Goal: Task Accomplishment & Management: Use online tool/utility

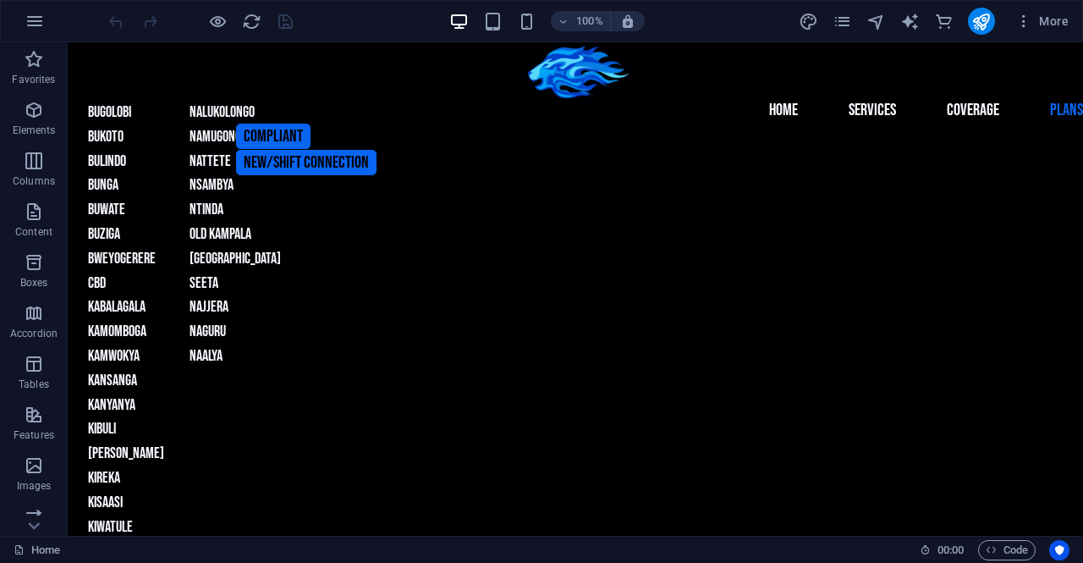
scroll to position [1892, 0]
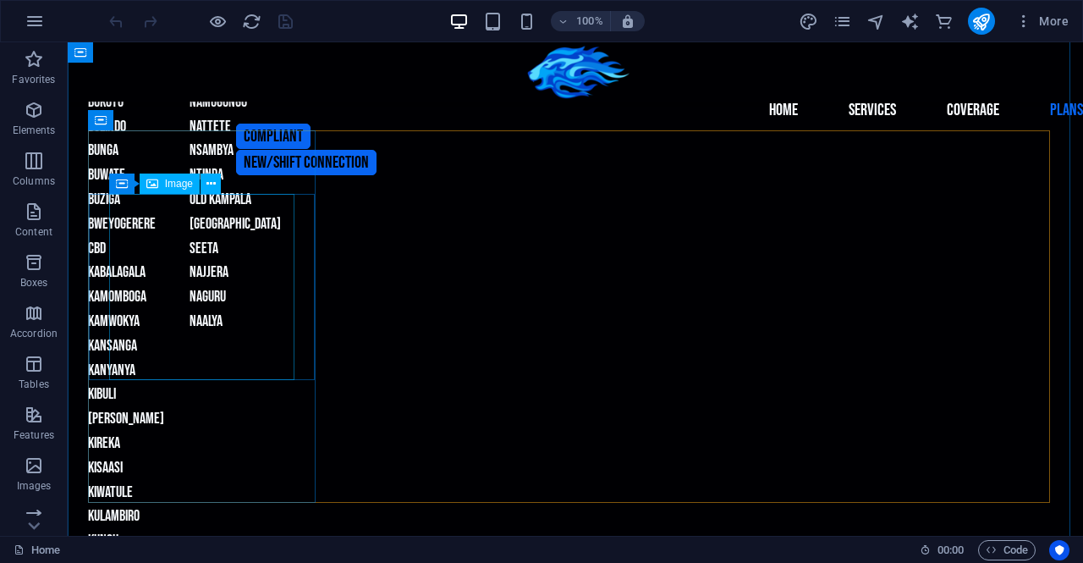
click at [168, 183] on span "Image" at bounding box center [179, 184] width 28 height 10
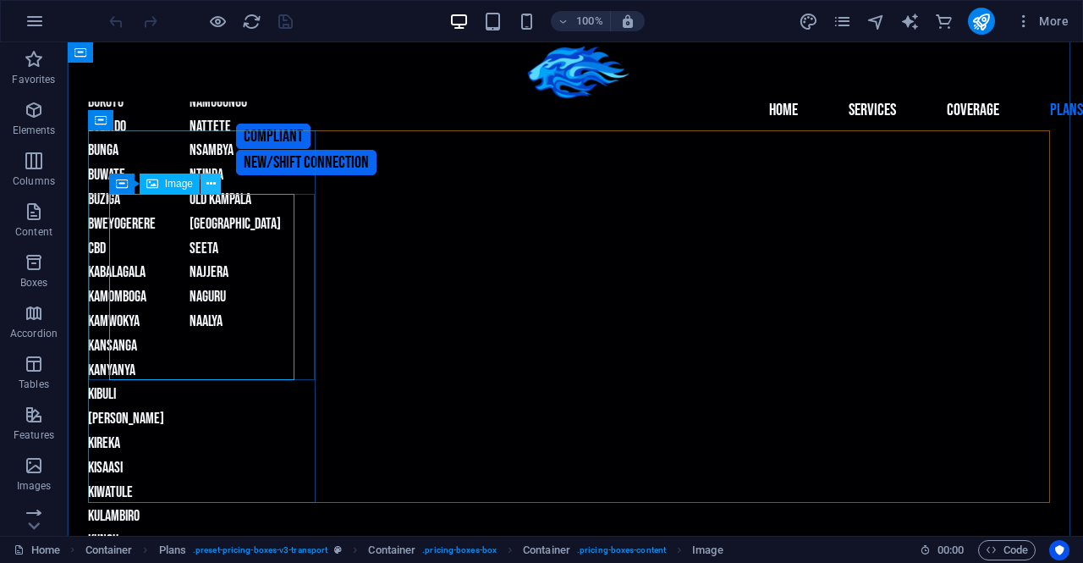
click at [208, 185] on icon at bounding box center [211, 184] width 9 height 18
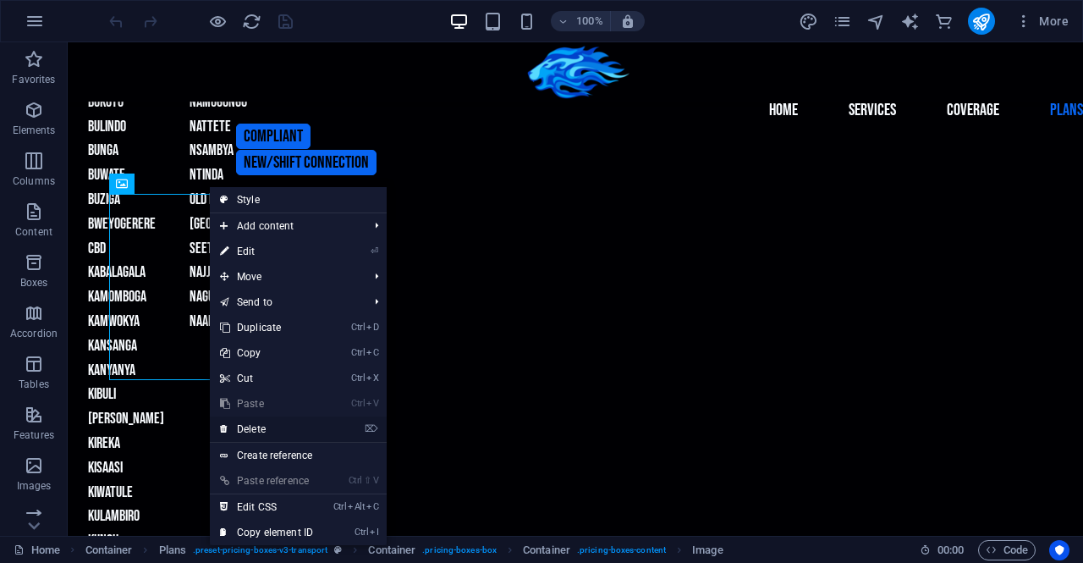
drag, startPoint x: 267, startPoint y: 427, endPoint x: 199, endPoint y: 385, distance: 79.8
click at [267, 427] on link "⌦ Delete" at bounding box center [266, 428] width 113 height 25
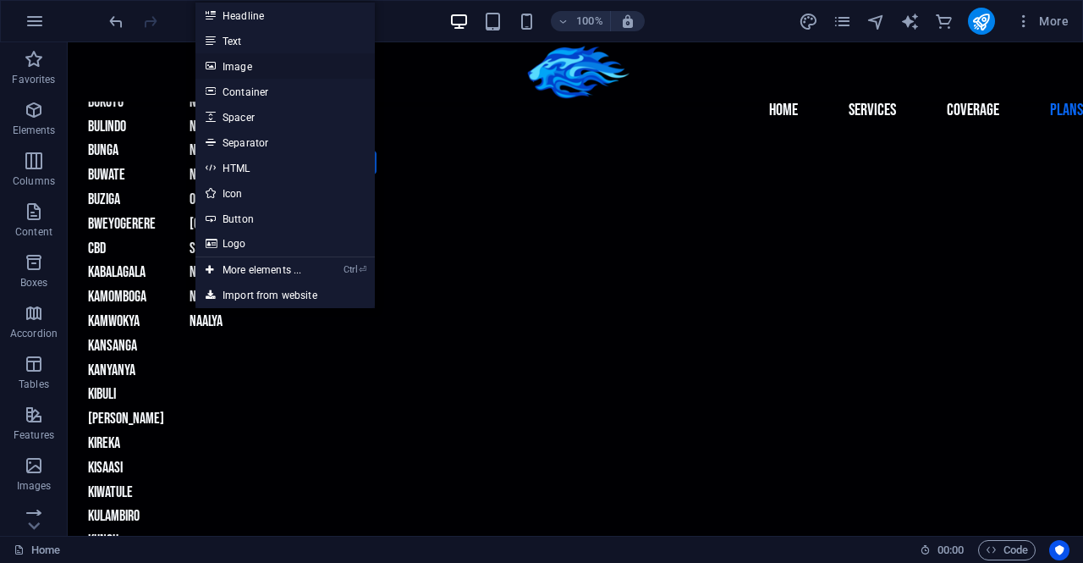
click at [241, 69] on link "Image" at bounding box center [285, 65] width 179 height 25
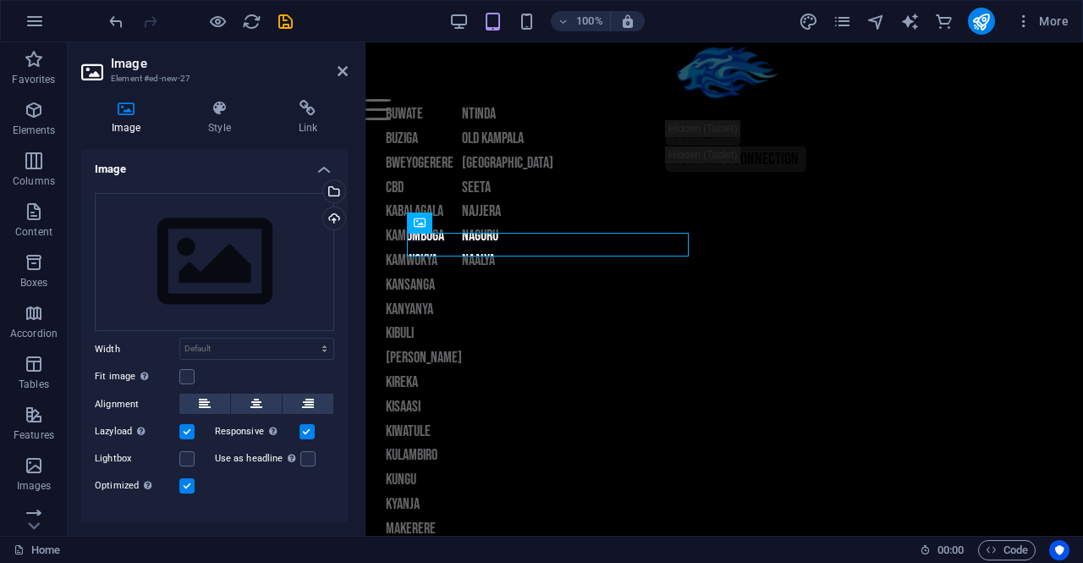
scroll to position [1696, 0]
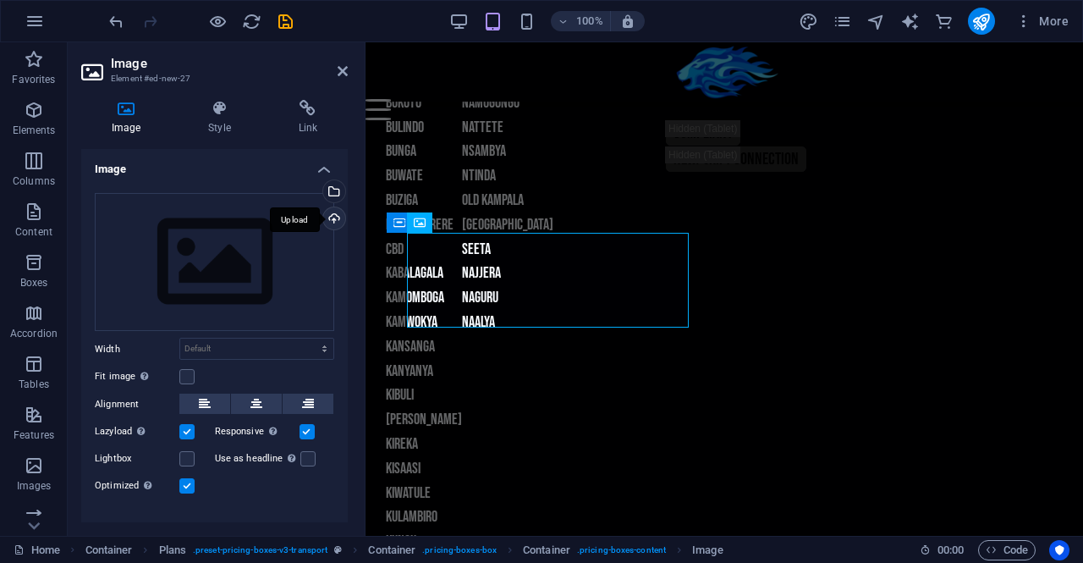
click at [328, 218] on div "Upload" at bounding box center [332, 219] width 25 height 25
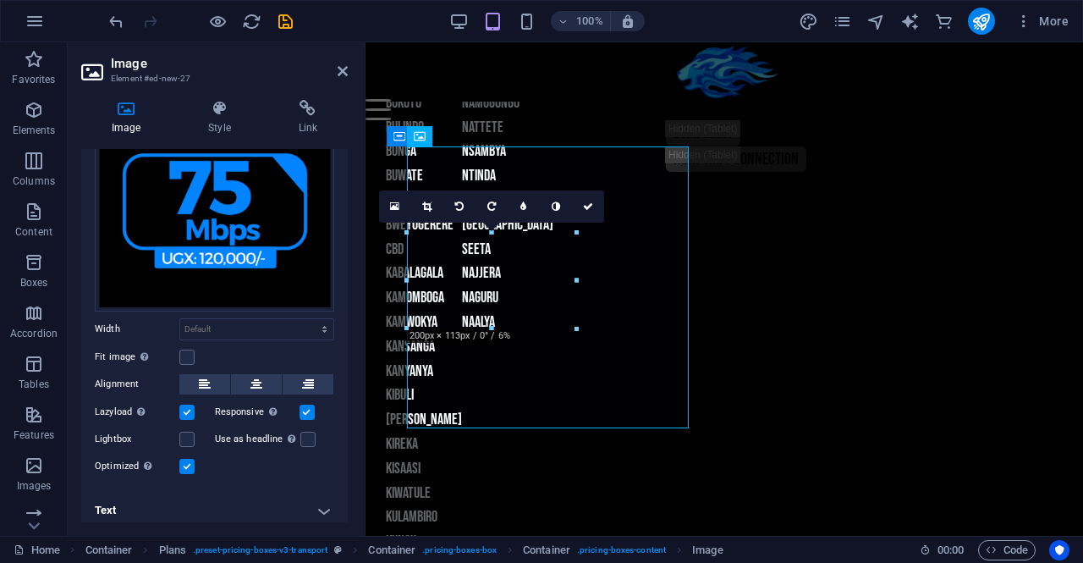
scroll to position [125, 0]
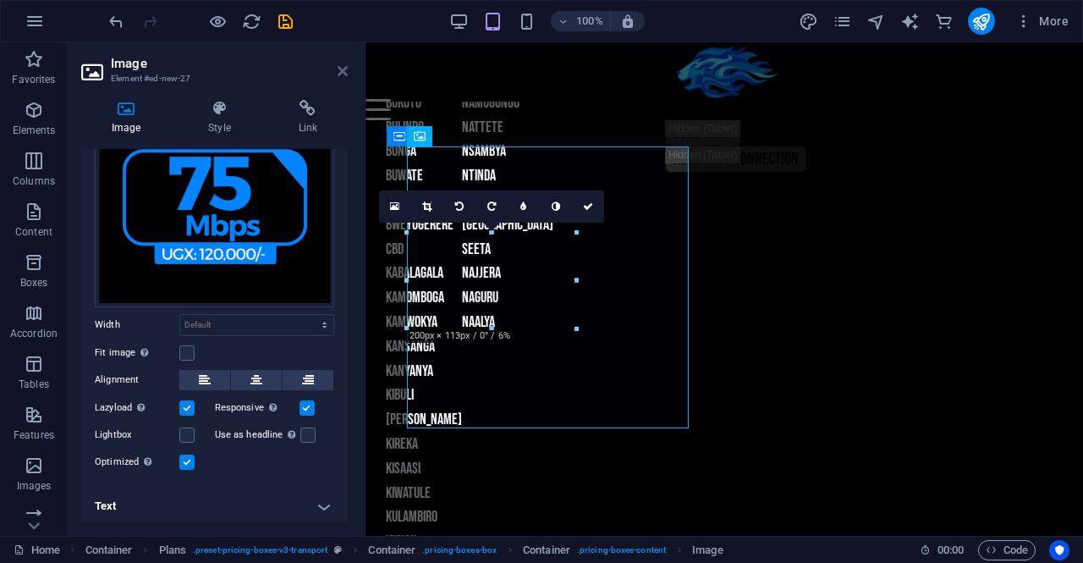
click at [340, 71] on icon at bounding box center [343, 71] width 10 height 14
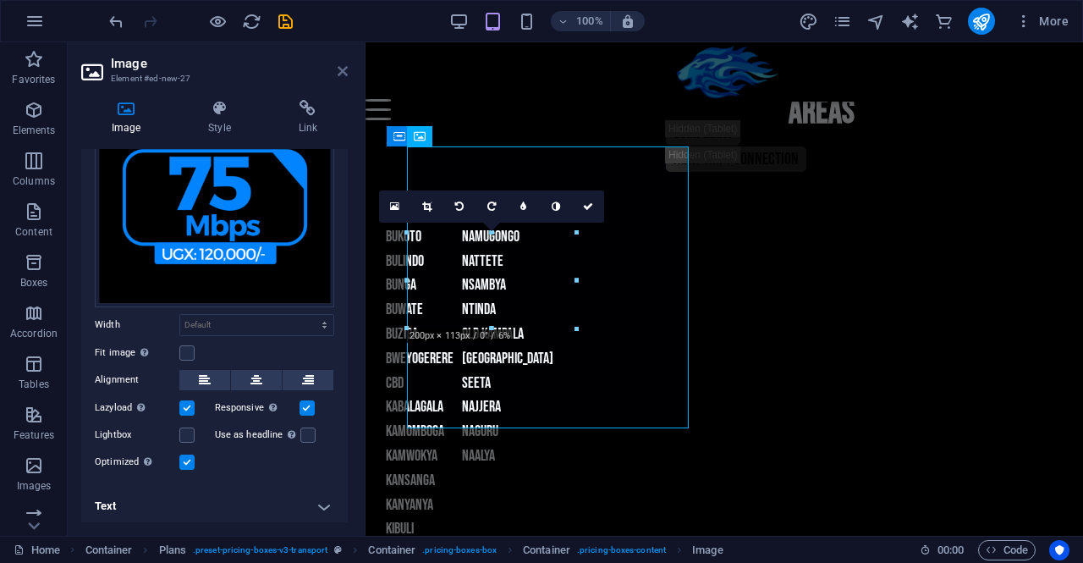
scroll to position [1892, 0]
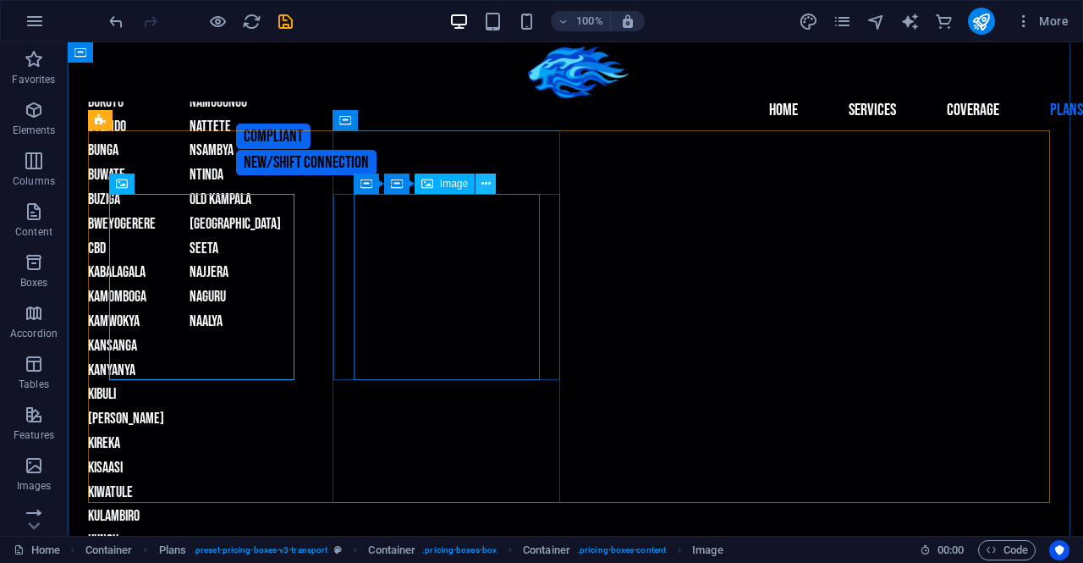
click at [482, 184] on icon at bounding box center [486, 184] width 9 height 18
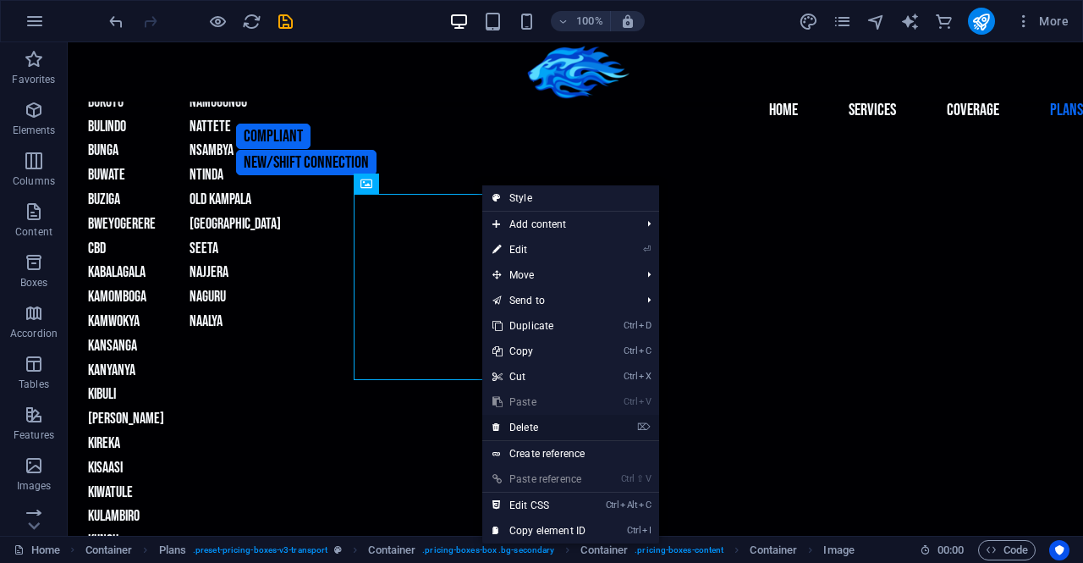
click at [538, 427] on link "⌦ Delete" at bounding box center [538, 427] width 113 height 25
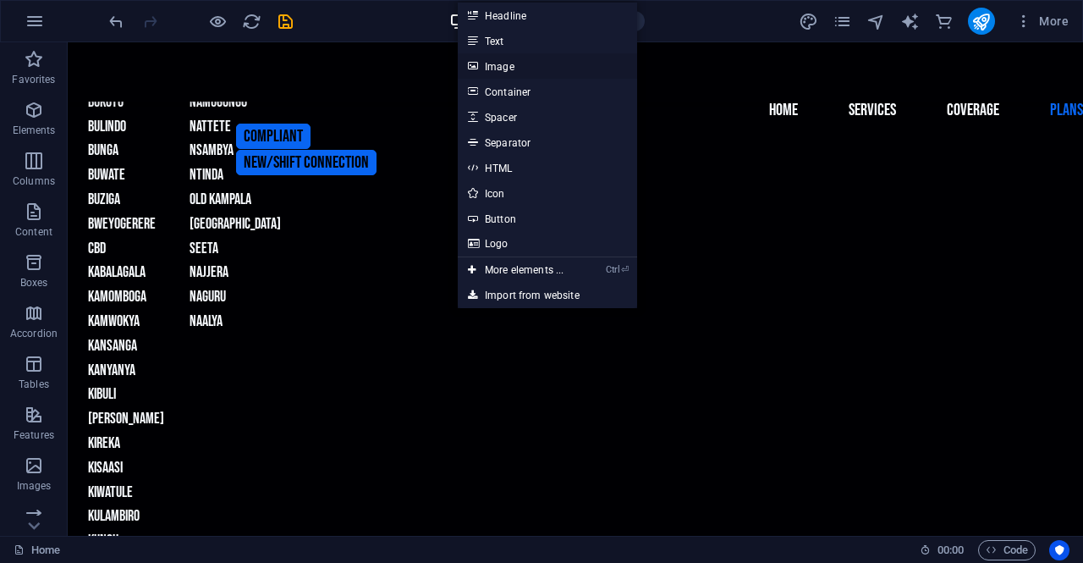
click at [509, 69] on link "Image" at bounding box center [547, 65] width 179 height 25
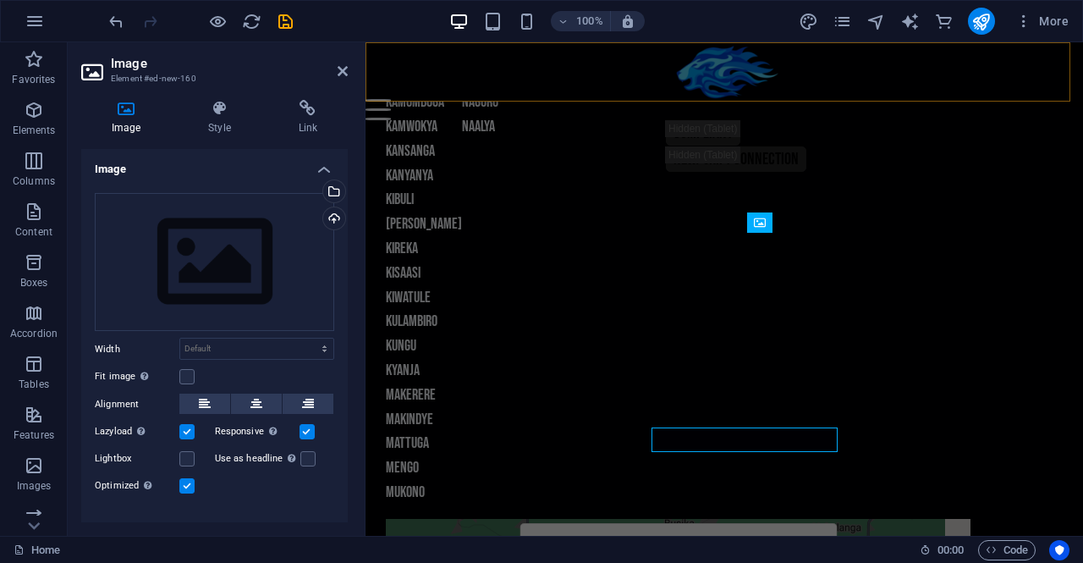
scroll to position [1696, 0]
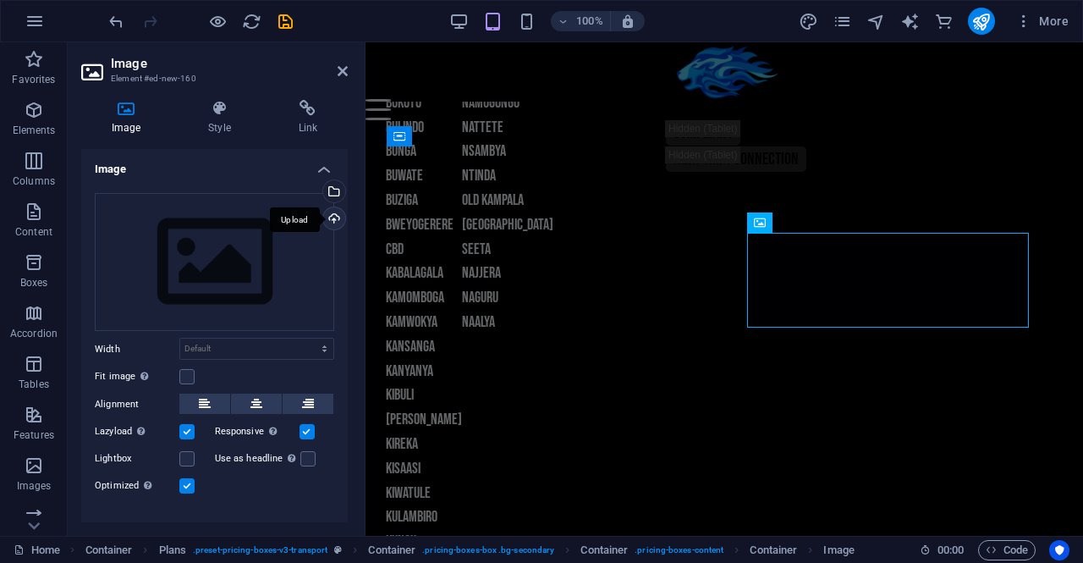
click at [333, 215] on div "Upload" at bounding box center [332, 219] width 25 height 25
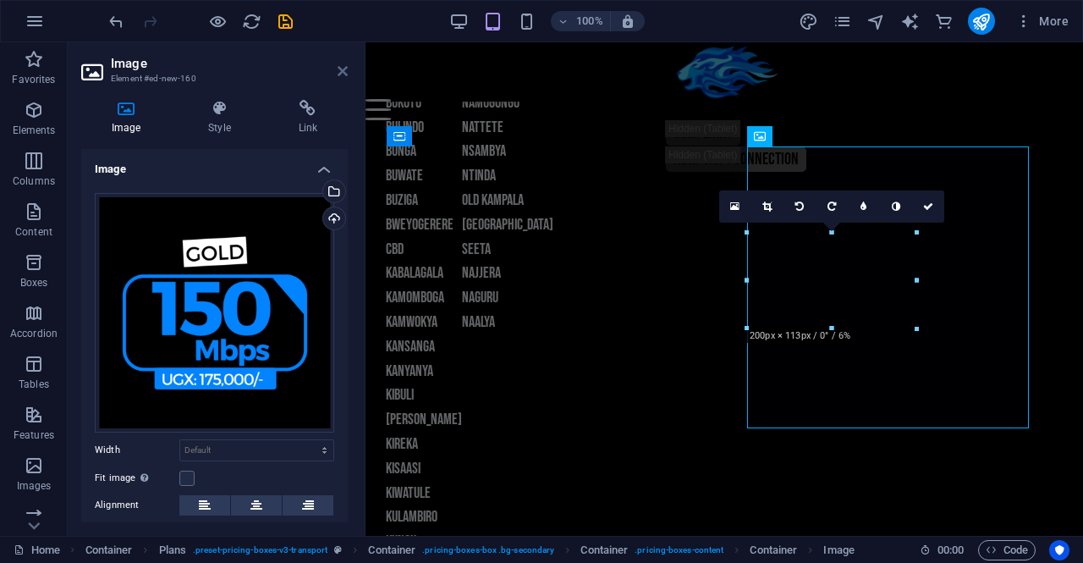
click at [343, 69] on icon at bounding box center [343, 71] width 10 height 14
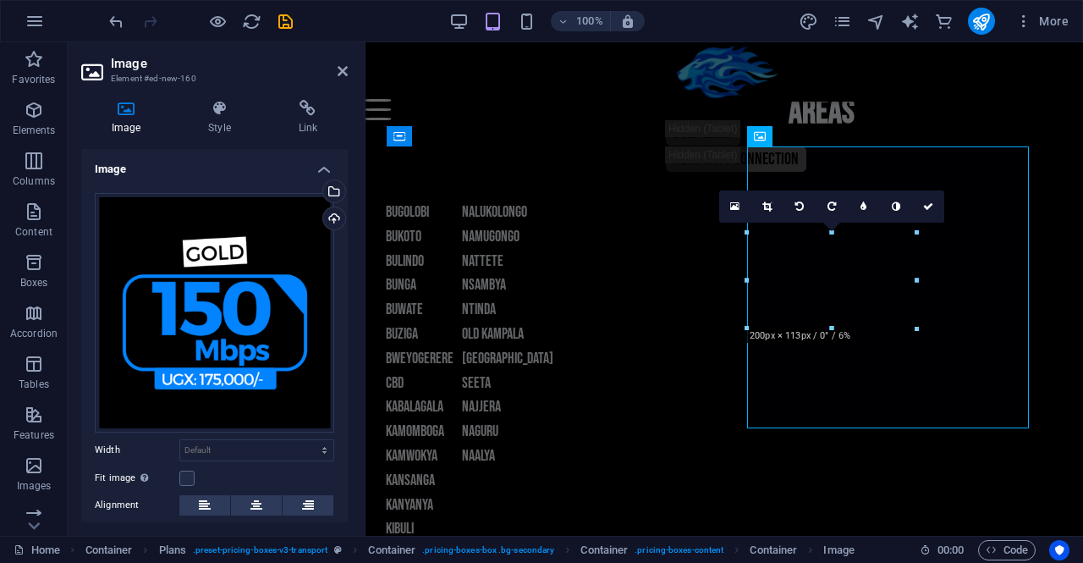
scroll to position [1892, 0]
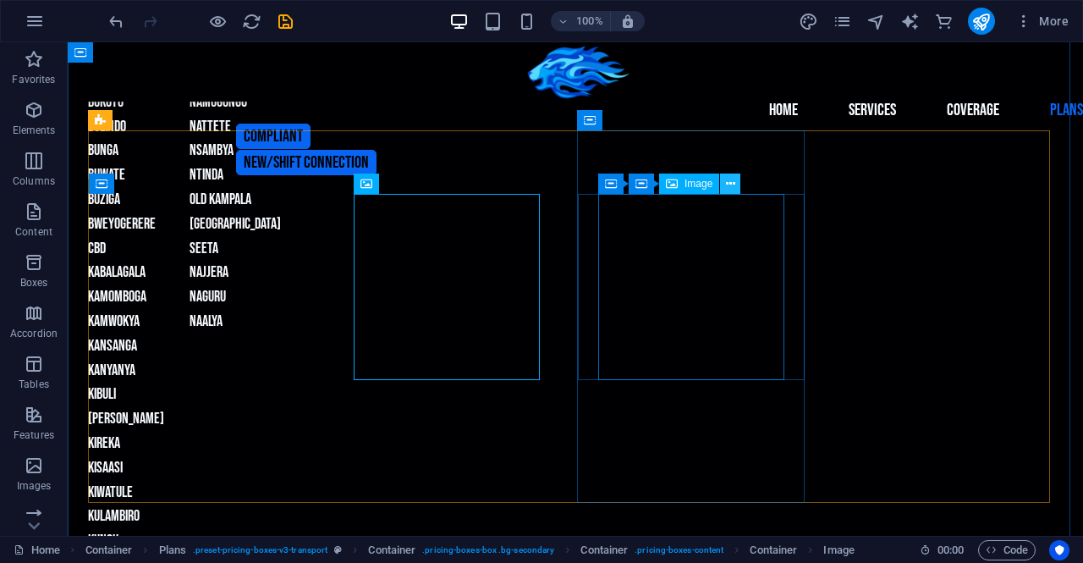
click at [727, 182] on icon at bounding box center [730, 184] width 9 height 18
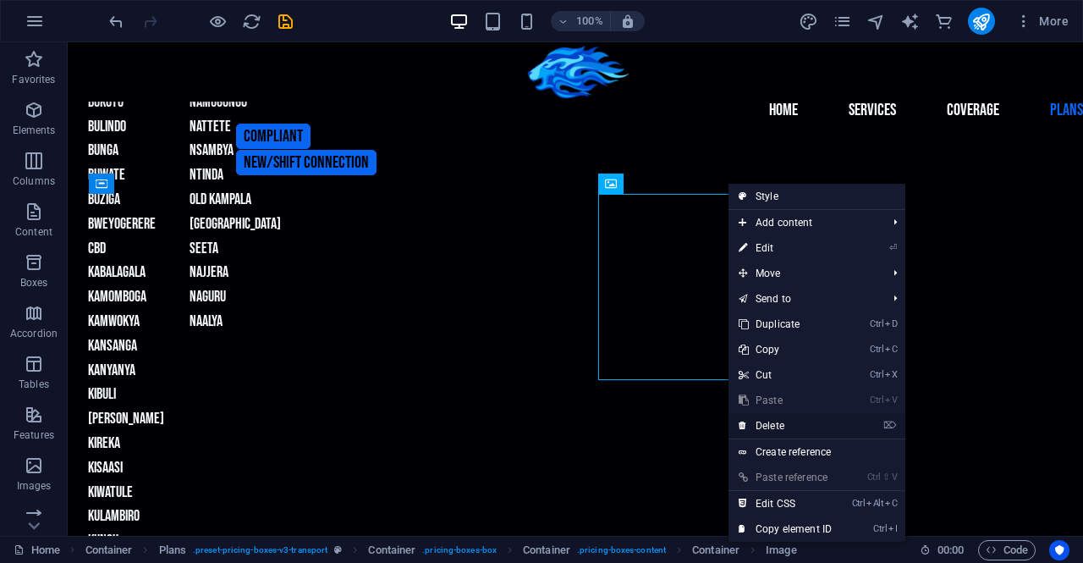
click at [770, 423] on link "⌦ Delete" at bounding box center [785, 425] width 113 height 25
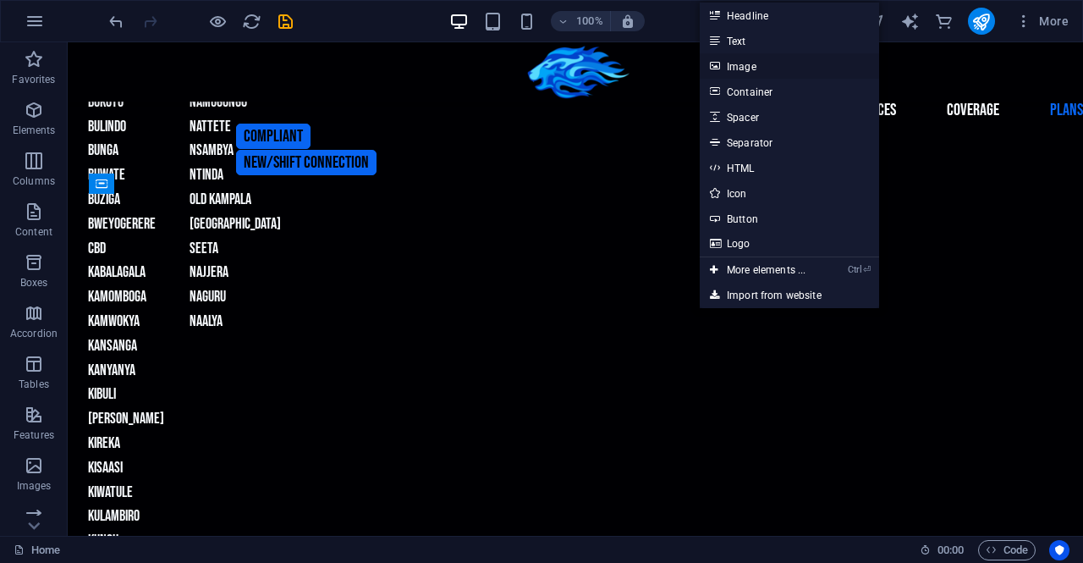
click at [758, 63] on link "Image" at bounding box center [789, 65] width 179 height 25
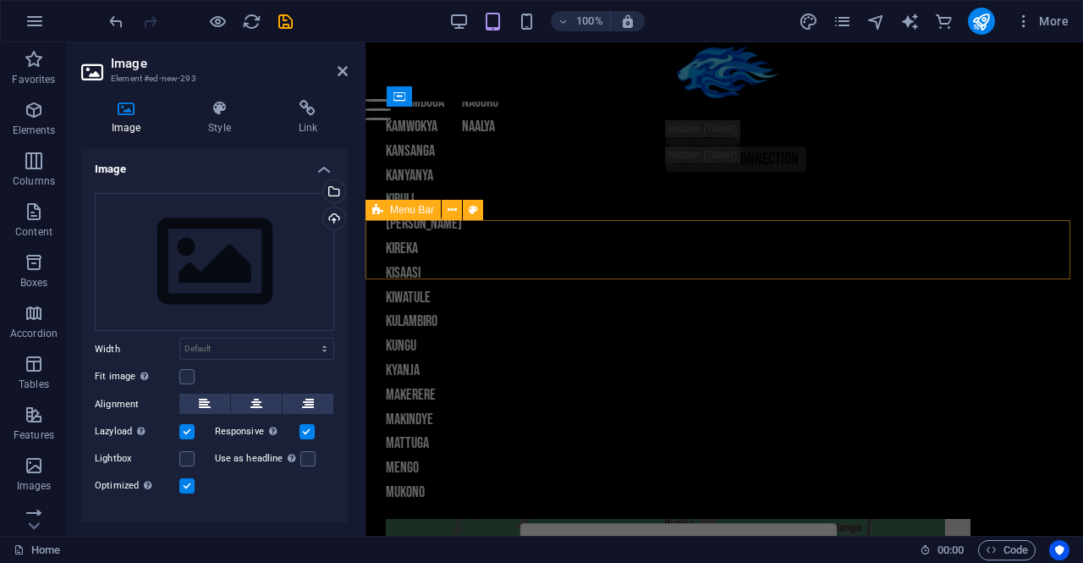
scroll to position [2077, 0]
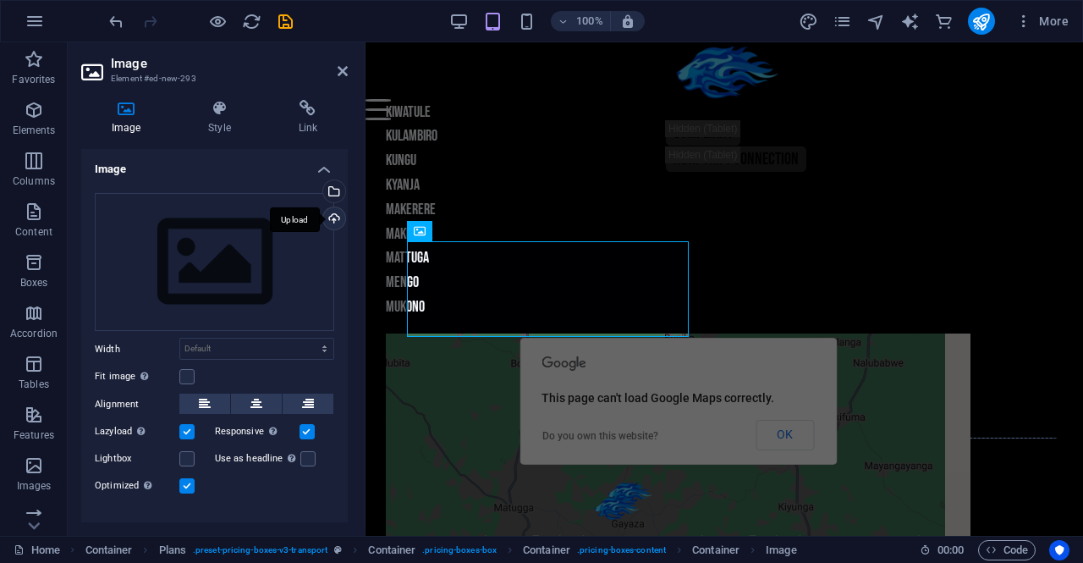
click at [328, 216] on div "Upload" at bounding box center [332, 219] width 25 height 25
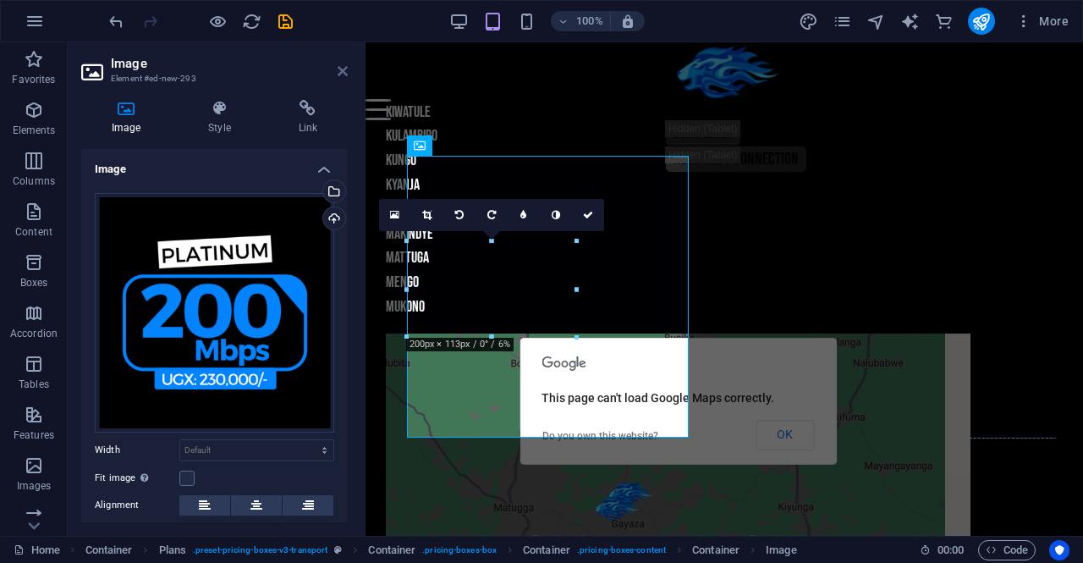
click at [339, 69] on icon at bounding box center [343, 71] width 10 height 14
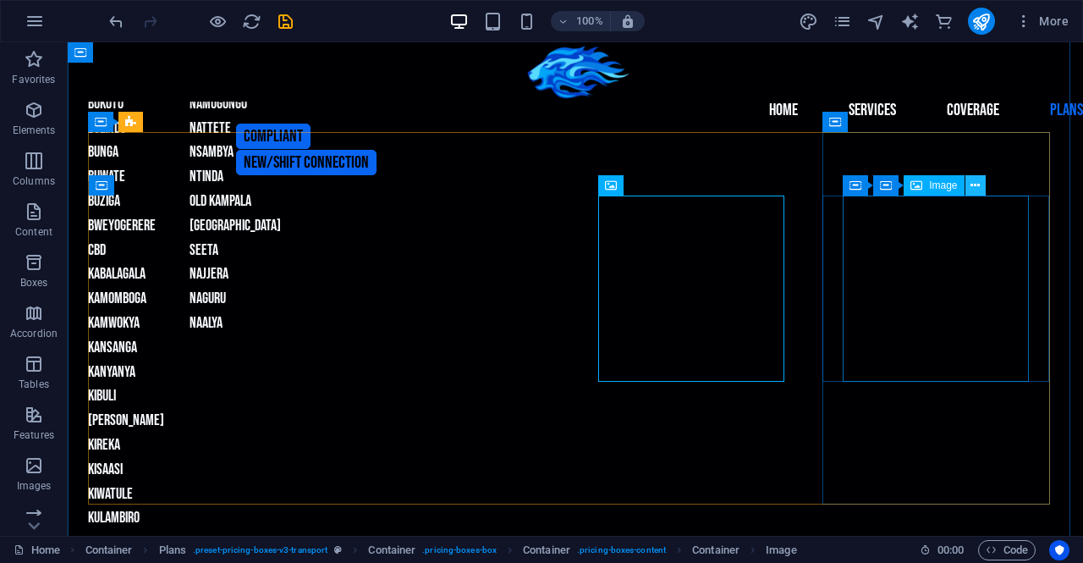
click at [975, 185] on icon at bounding box center [975, 186] width 9 height 18
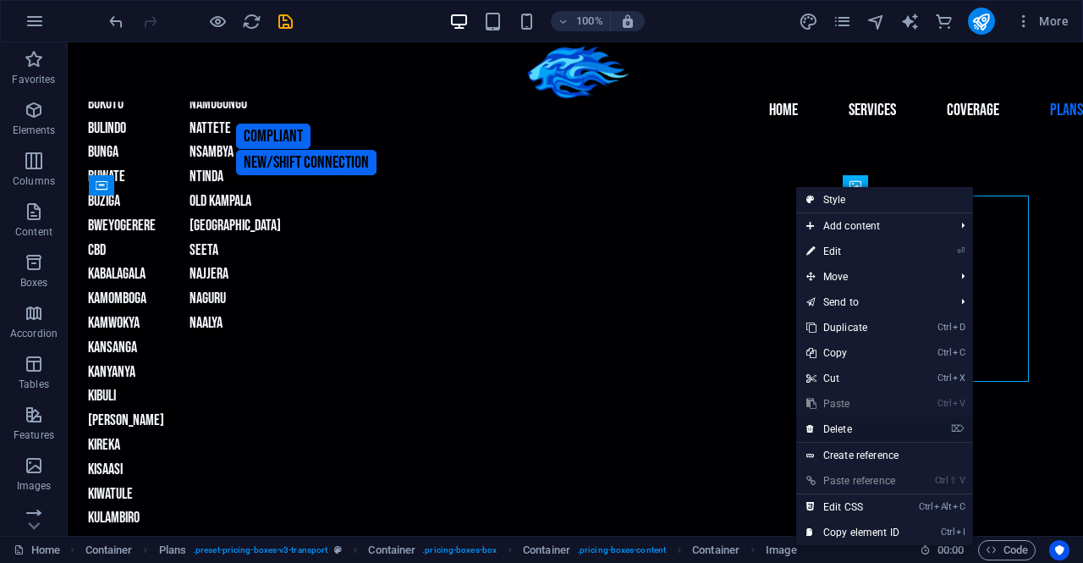
click at [850, 431] on link "⌦ Delete" at bounding box center [852, 428] width 113 height 25
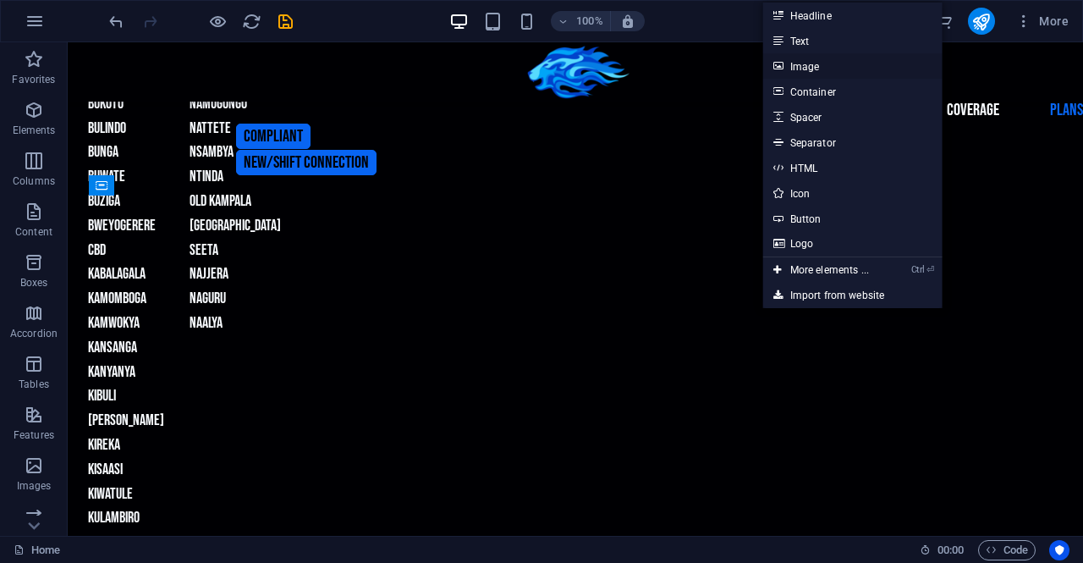
click at [801, 66] on link "Image" at bounding box center [852, 65] width 179 height 25
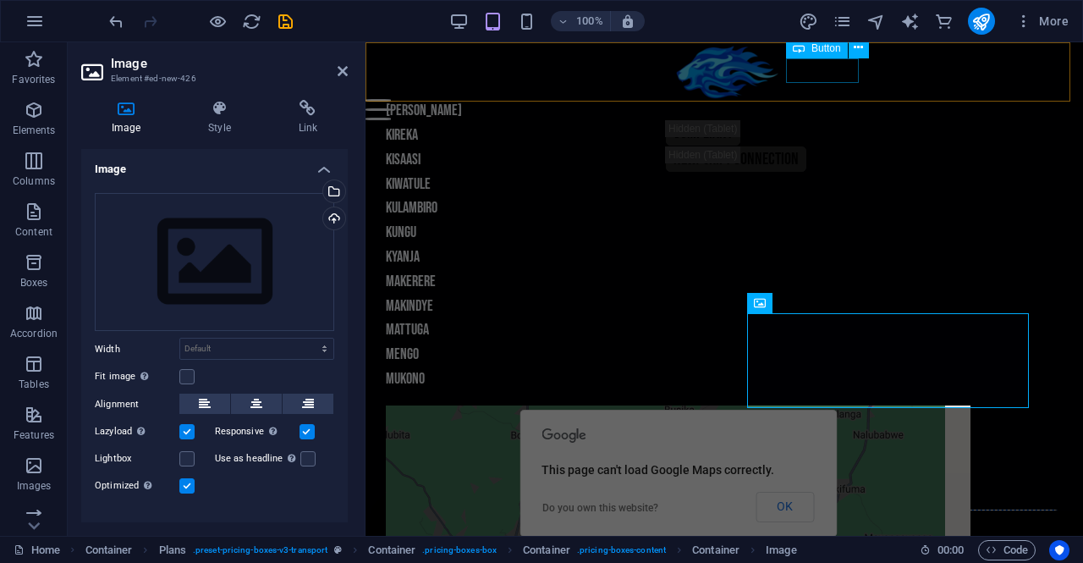
scroll to position [2077, 0]
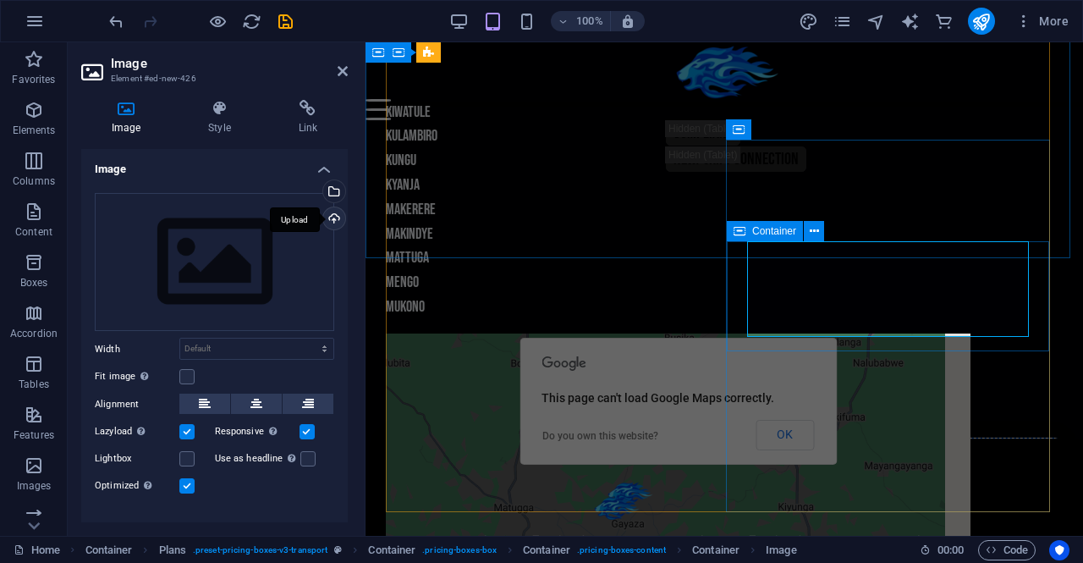
click at [329, 214] on div "Upload" at bounding box center [332, 219] width 25 height 25
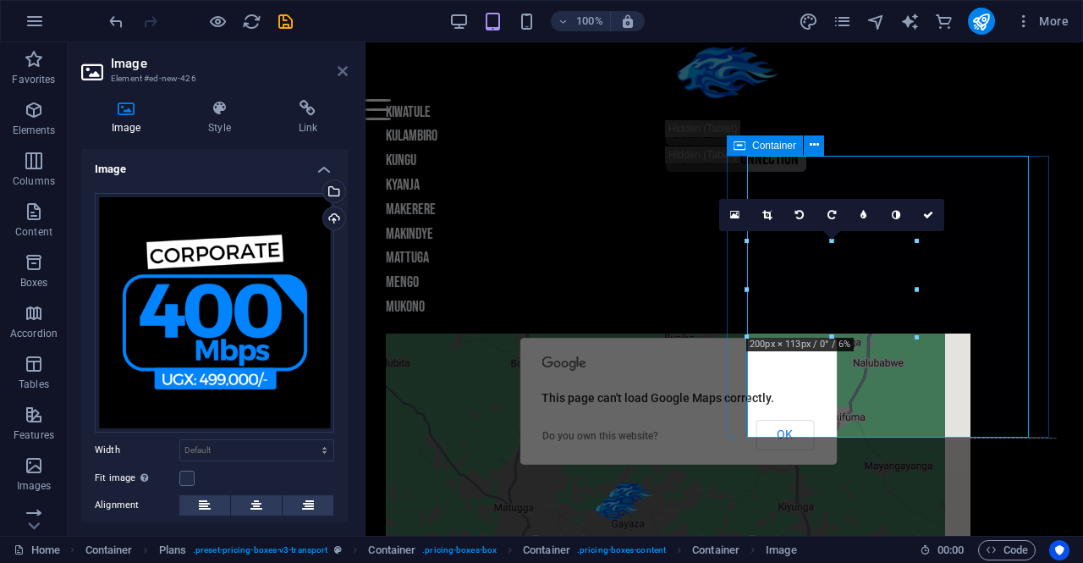
click at [342, 70] on icon at bounding box center [343, 71] width 10 height 14
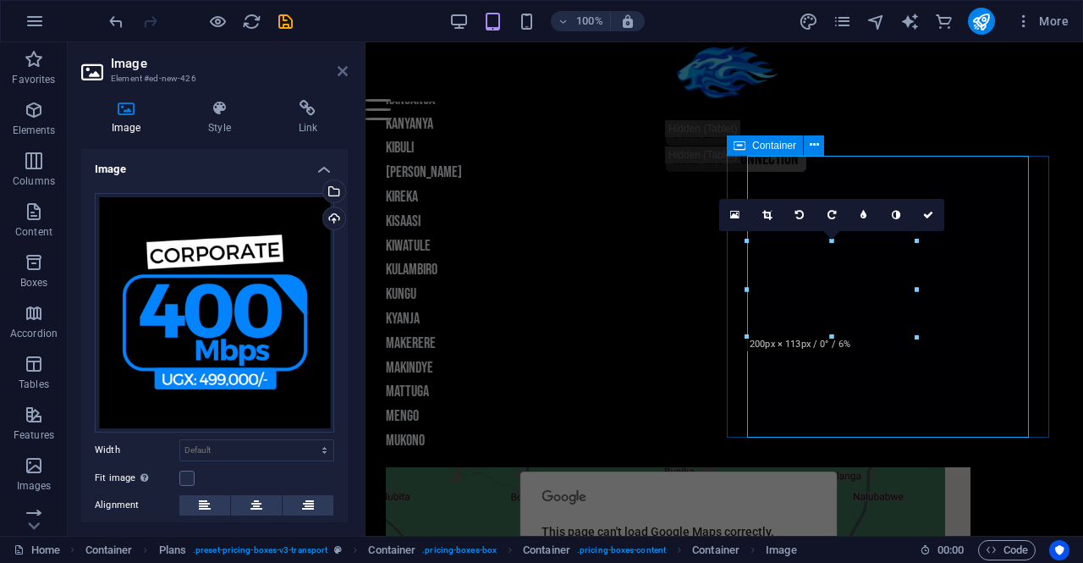
scroll to position [1890, 0]
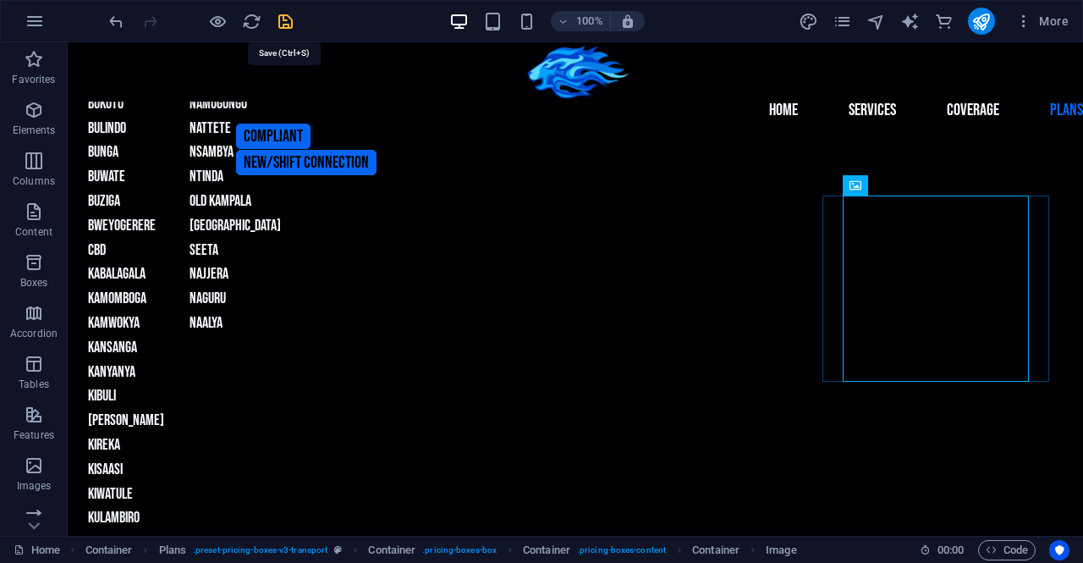
click at [284, 19] on icon "save" at bounding box center [285, 21] width 19 height 19
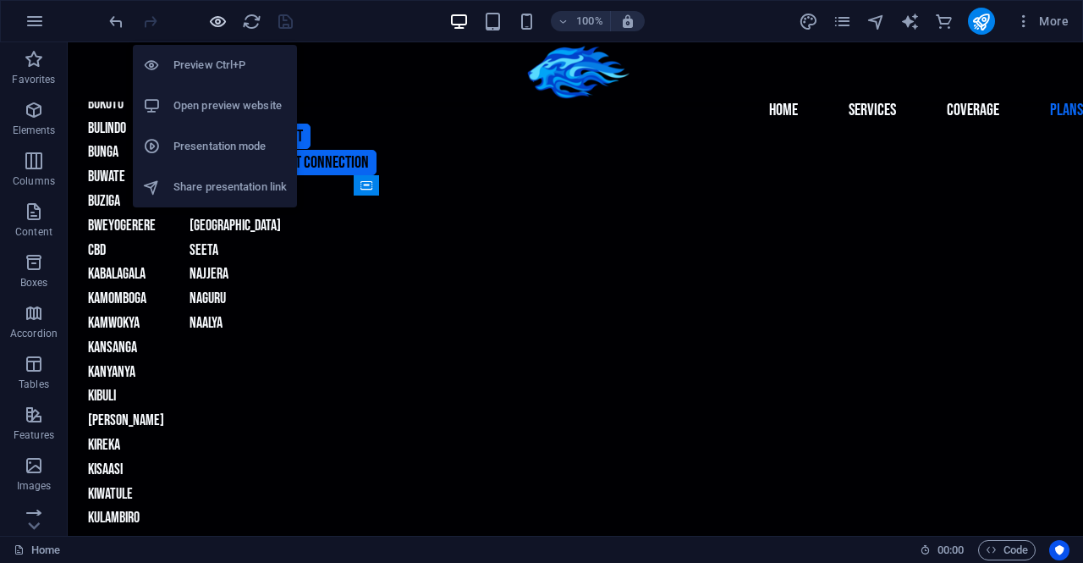
click at [218, 16] on icon "button" at bounding box center [217, 21] width 19 height 19
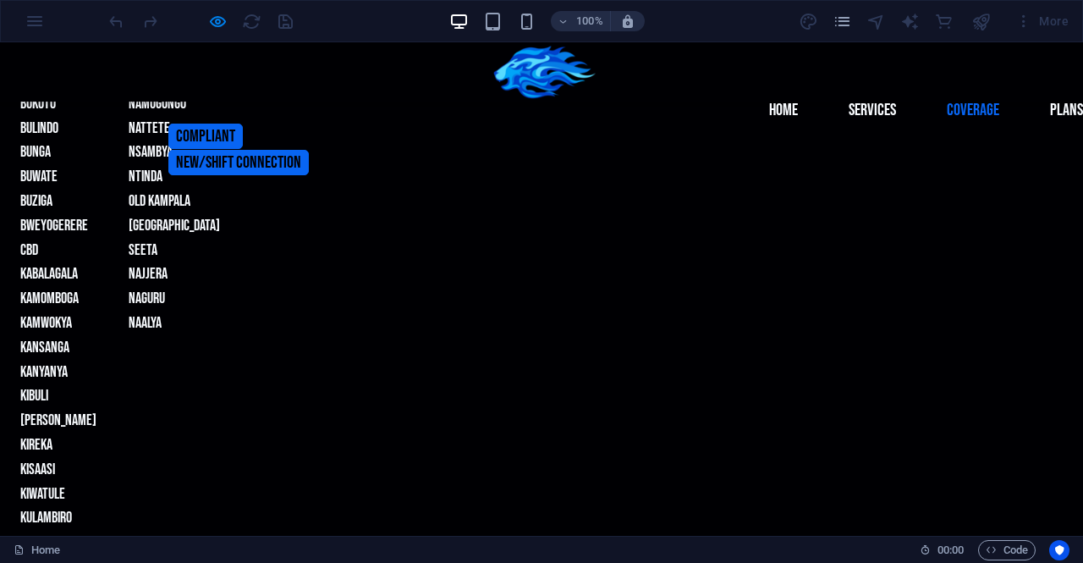
scroll to position [1413, 0]
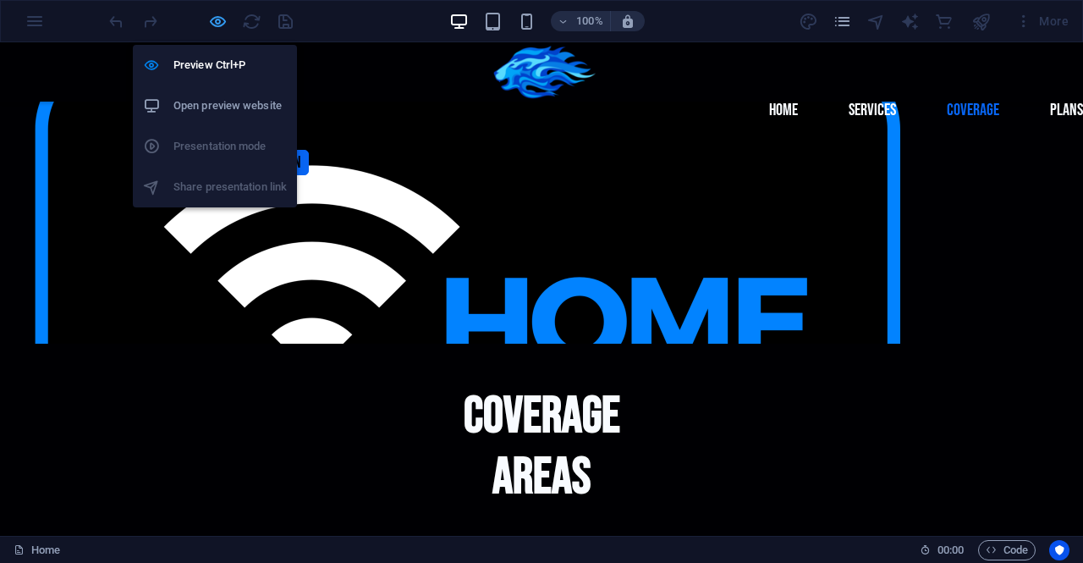
click at [221, 21] on icon "button" at bounding box center [217, 21] width 19 height 19
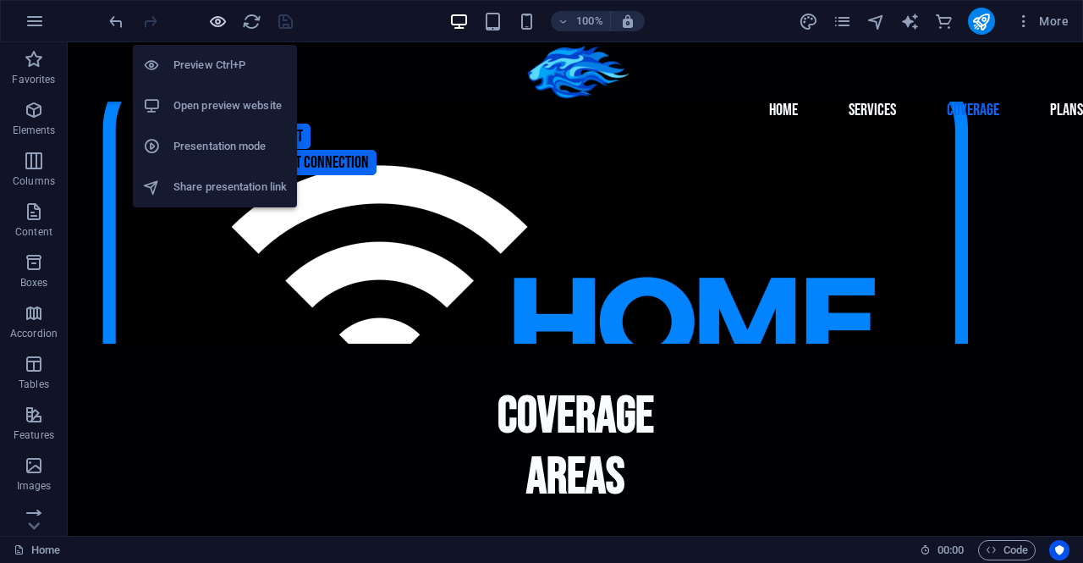
click at [217, 21] on icon "button" at bounding box center [217, 21] width 19 height 19
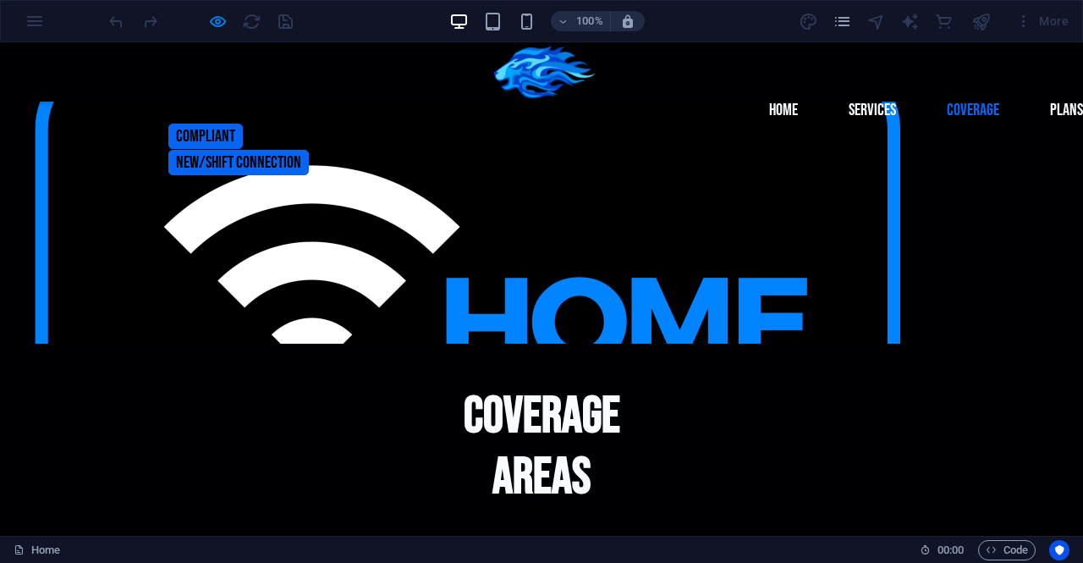
scroll to position [1159, 0]
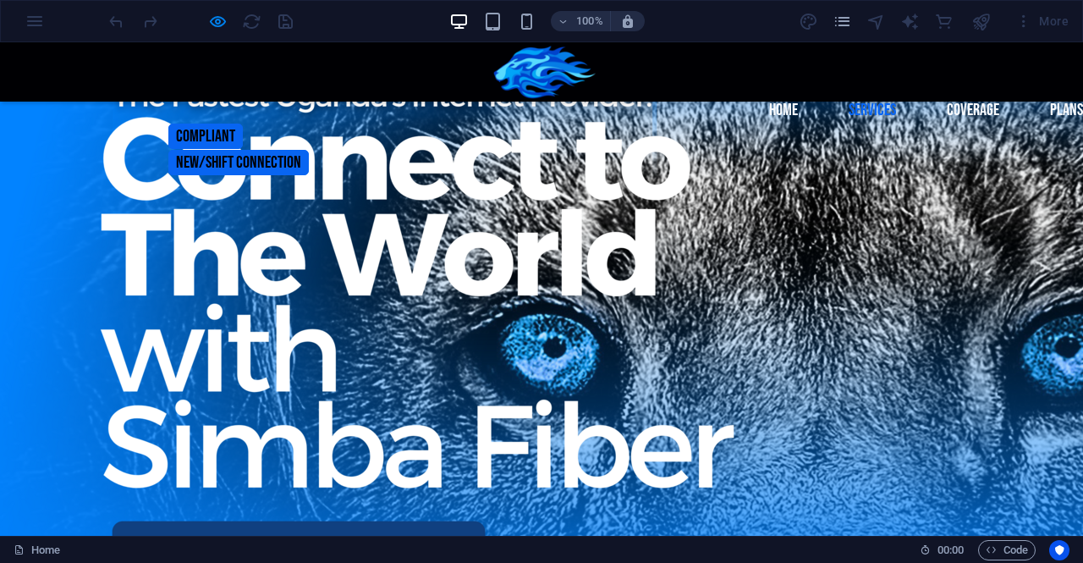
scroll to position [84, 0]
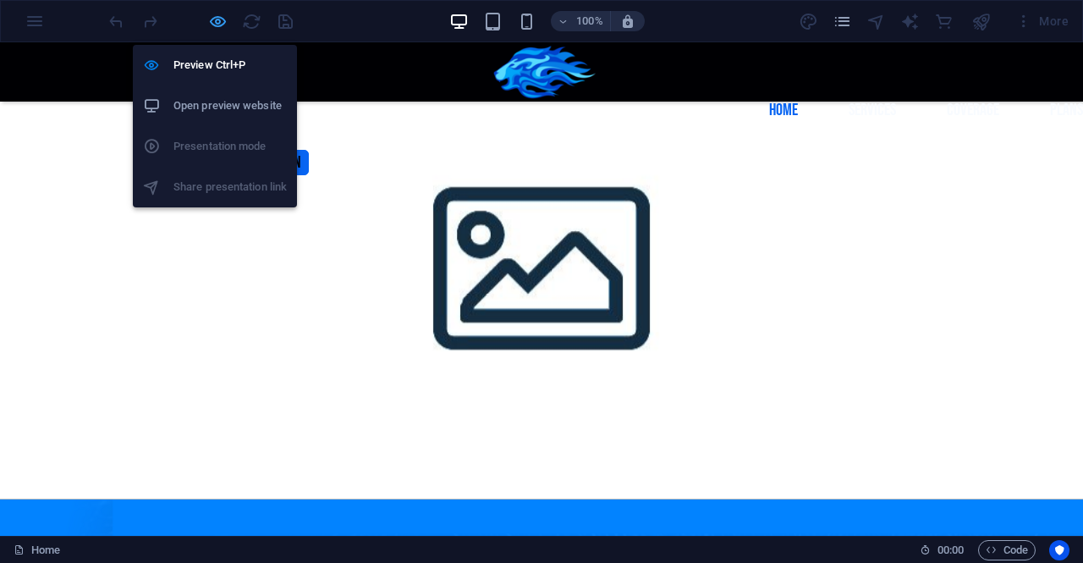
click at [215, 23] on icon "button" at bounding box center [217, 21] width 19 height 19
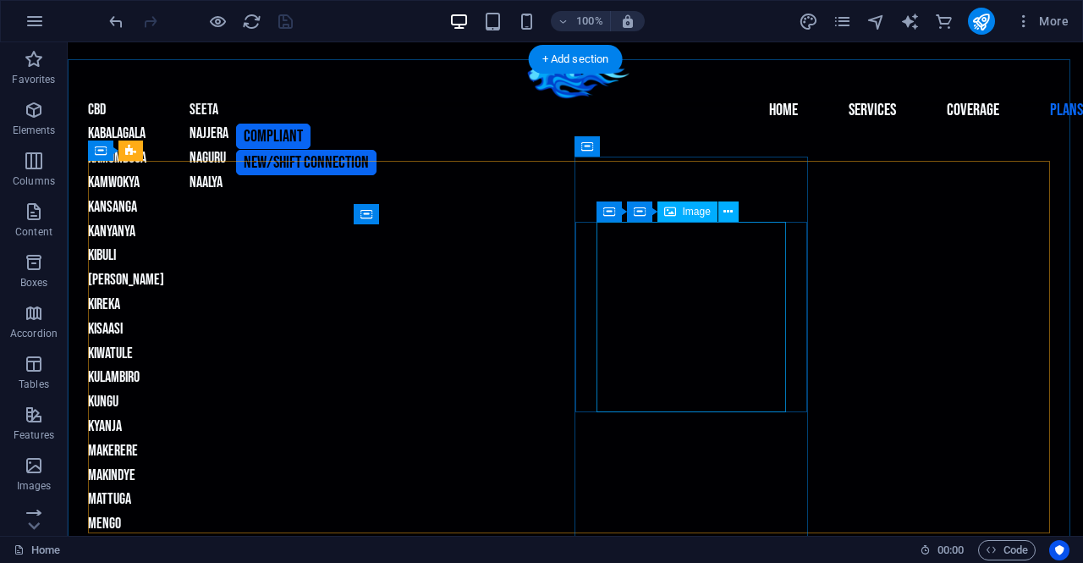
scroll to position [1861, 0]
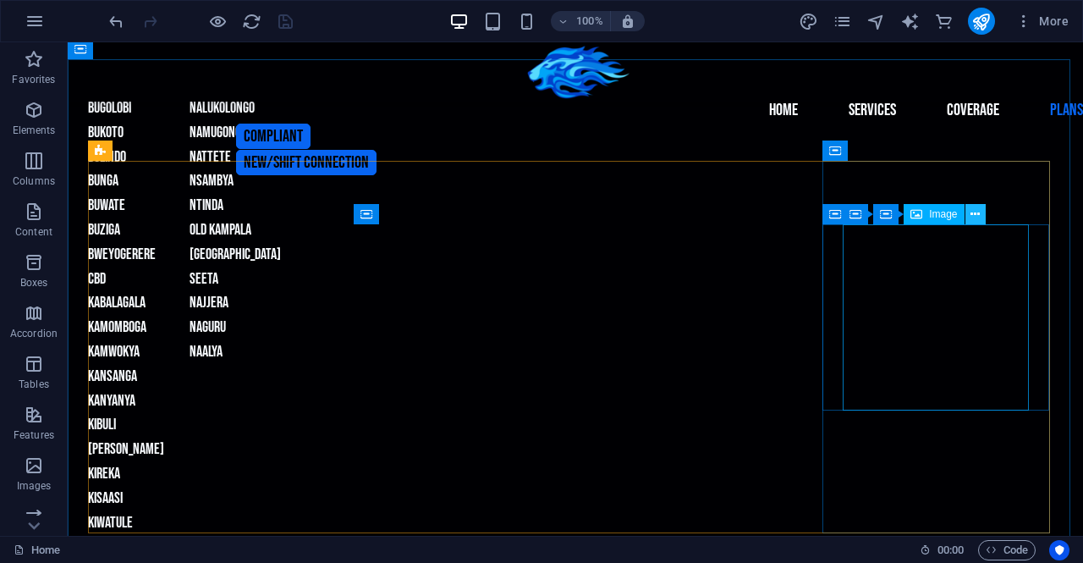
click at [972, 214] on icon at bounding box center [975, 215] width 9 height 18
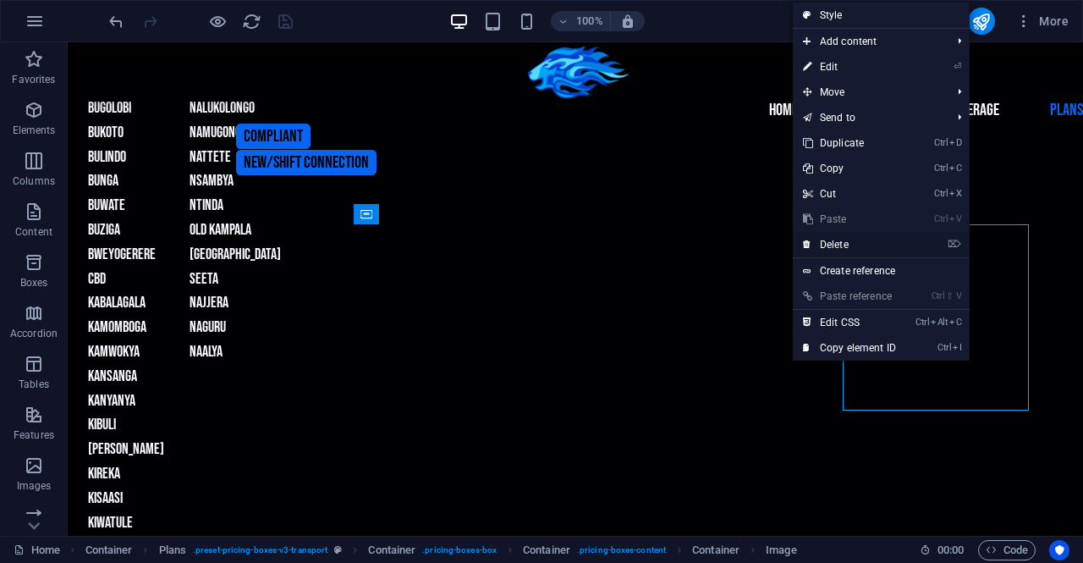
click at [837, 244] on link "⌦ Delete" at bounding box center [849, 244] width 113 height 25
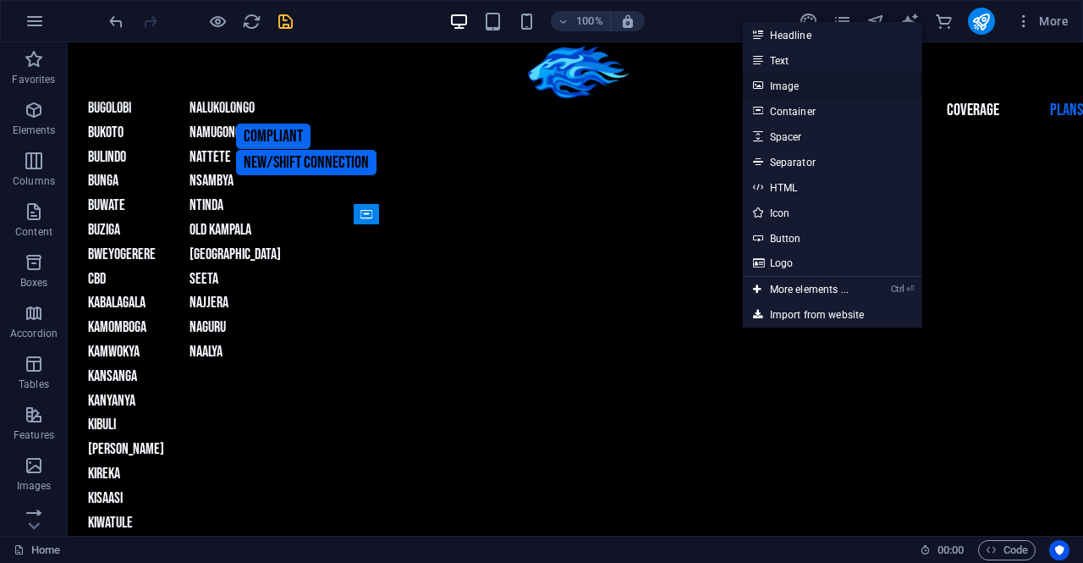
click at [796, 91] on link "Image" at bounding box center [832, 85] width 179 height 25
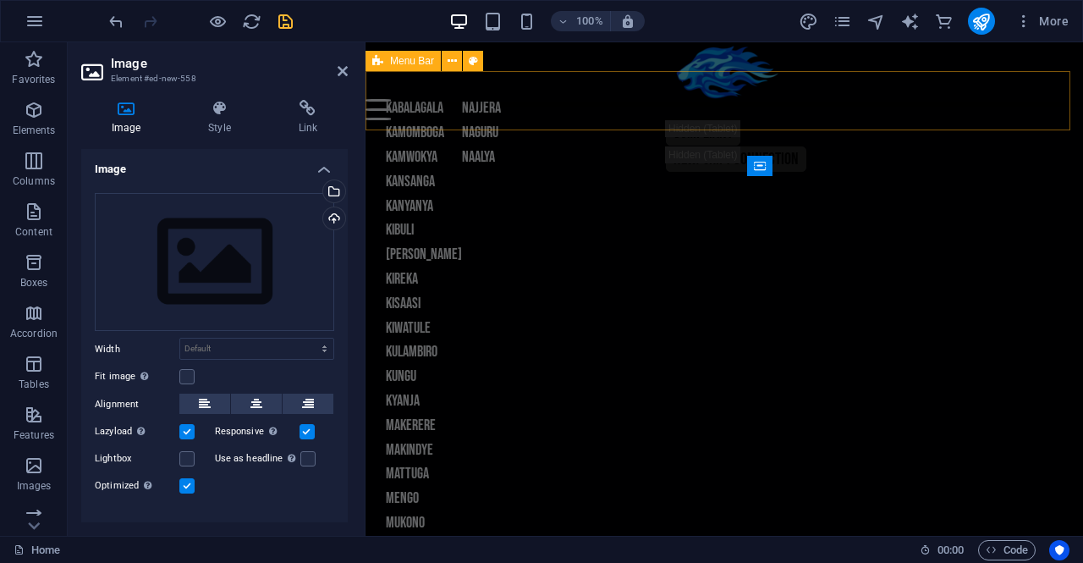
scroll to position [2077, 0]
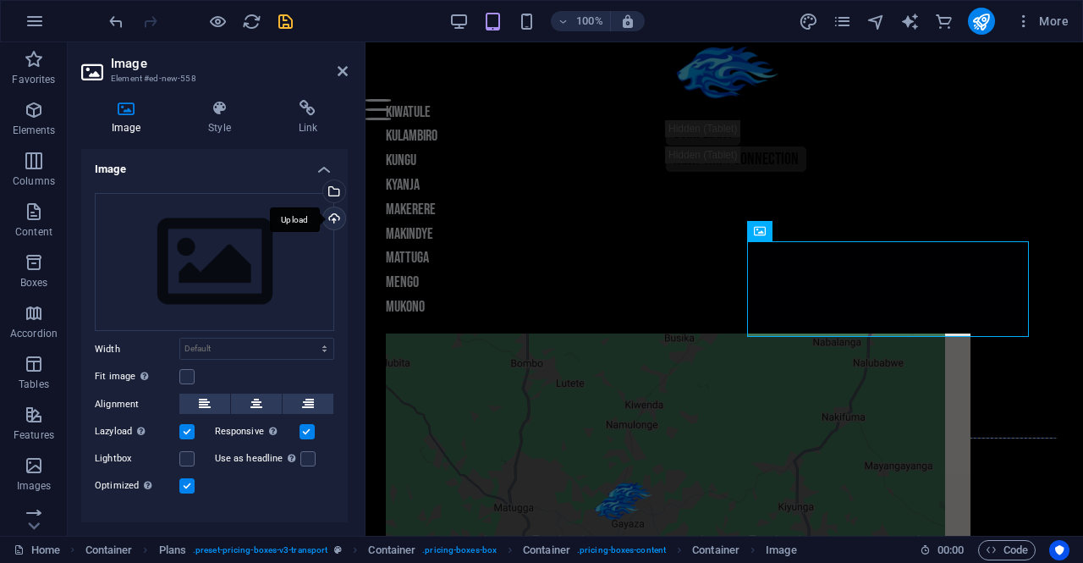
click at [332, 216] on div "Upload" at bounding box center [332, 219] width 25 height 25
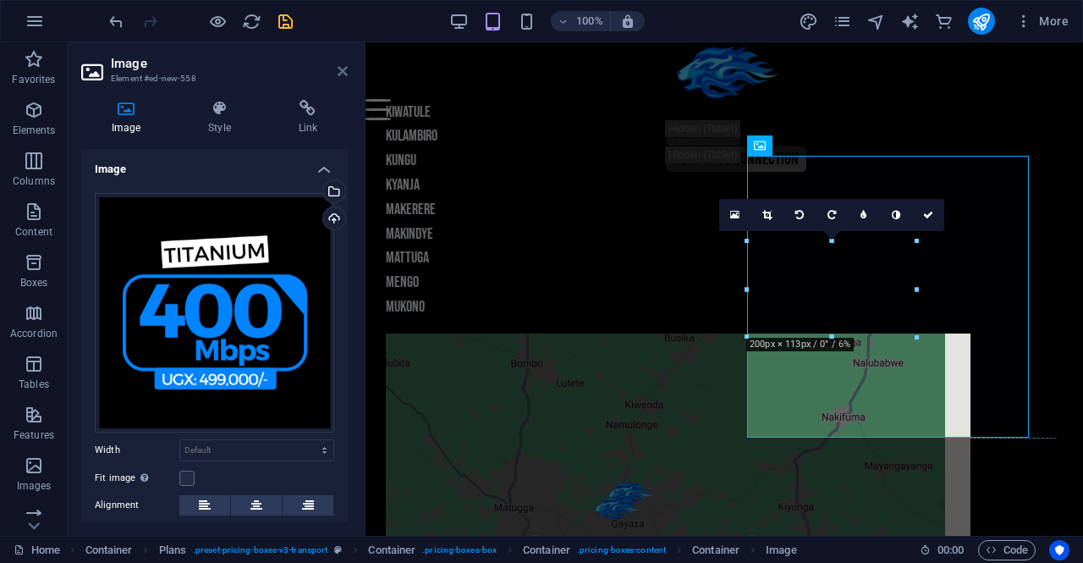
click at [345, 69] on icon at bounding box center [343, 71] width 10 height 14
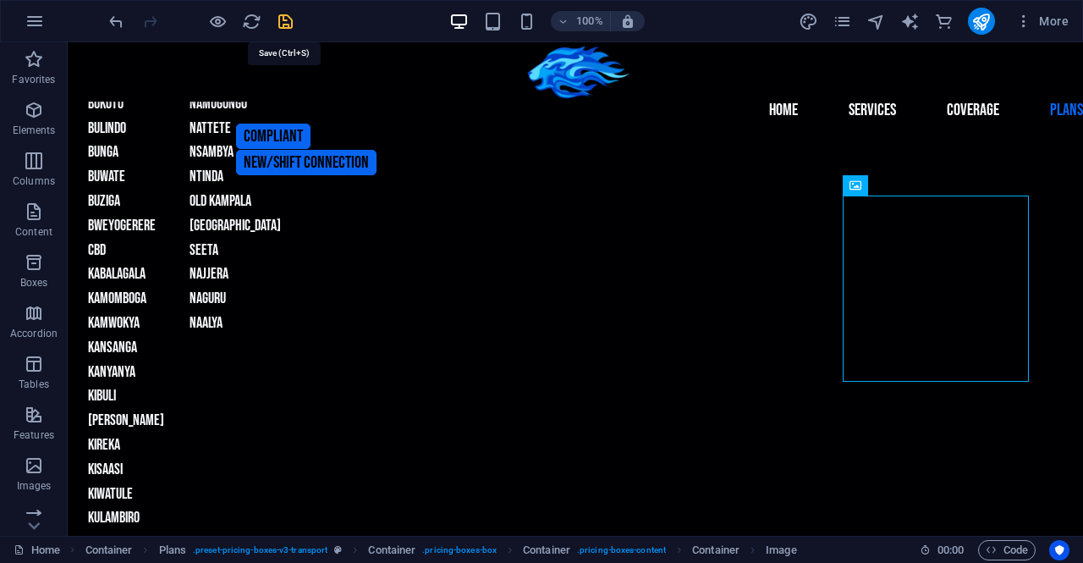
click at [288, 19] on icon "save" at bounding box center [285, 21] width 19 height 19
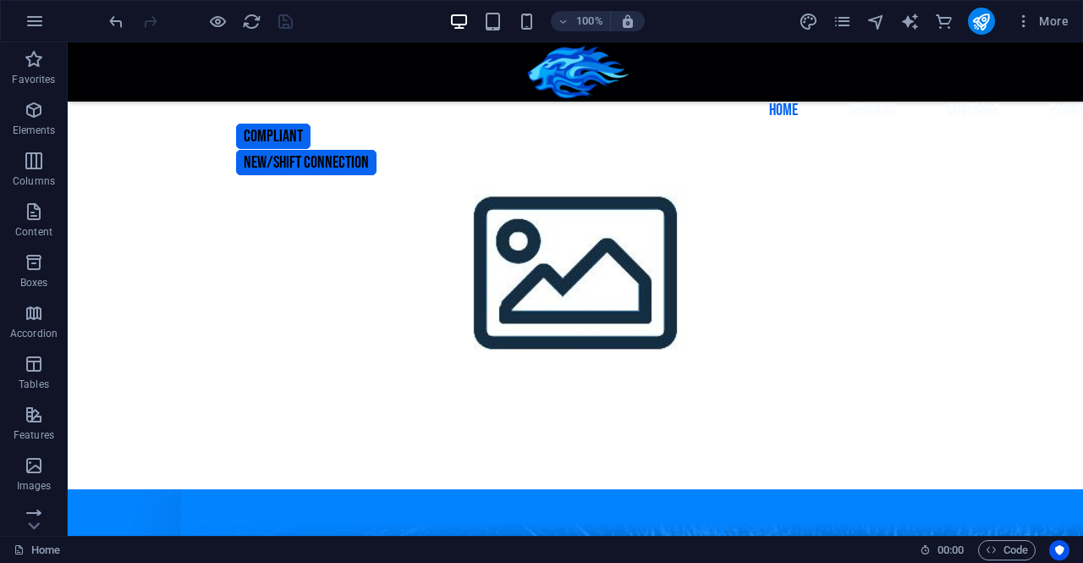
scroll to position [0, 0]
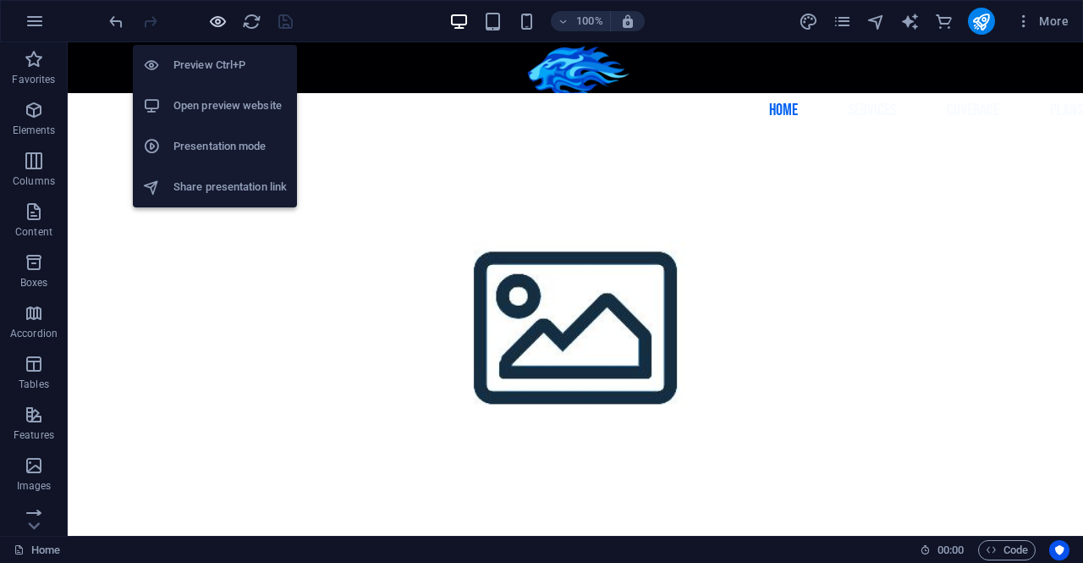
click at [215, 21] on icon "button" at bounding box center [217, 21] width 19 height 19
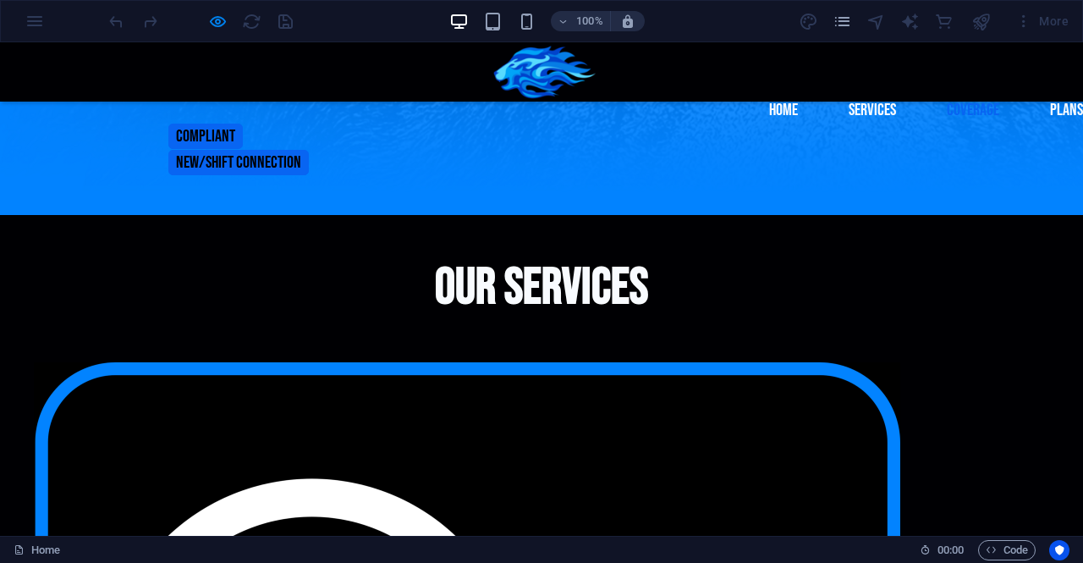
scroll to position [507, 0]
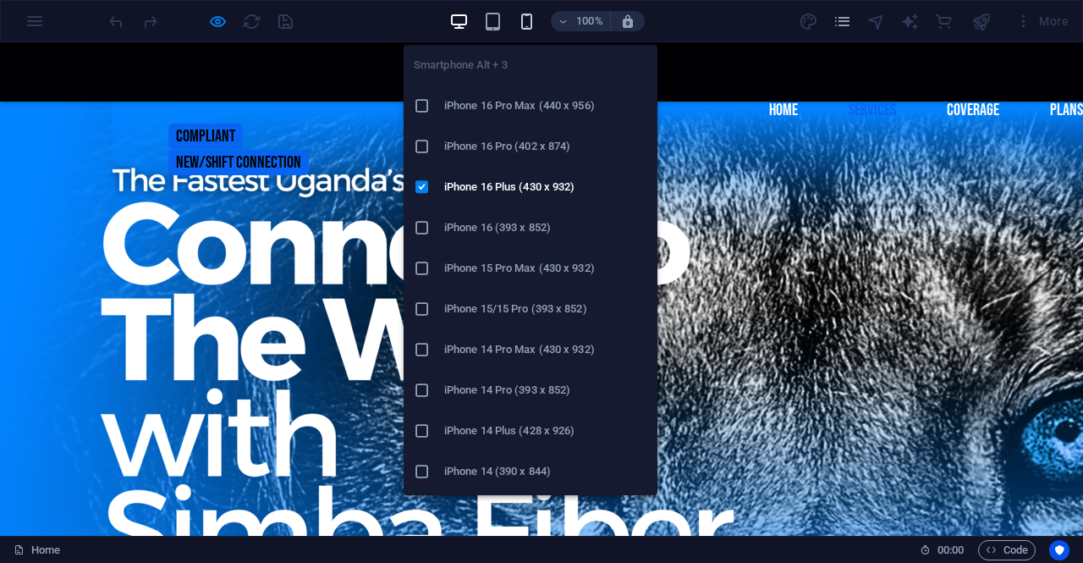
click at [521, 22] on icon "button" at bounding box center [526, 21] width 19 height 19
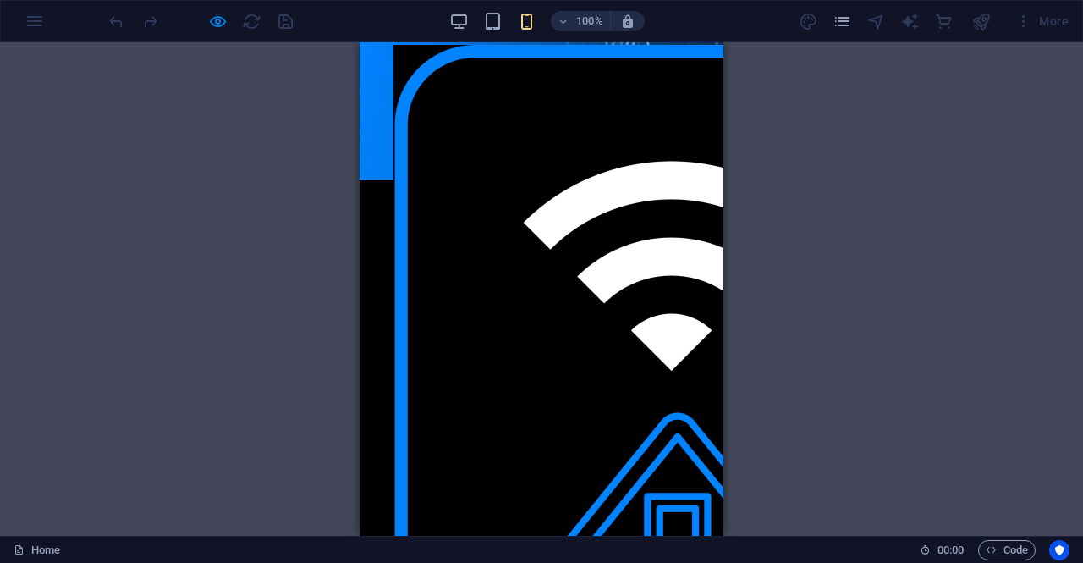
scroll to position [0, 0]
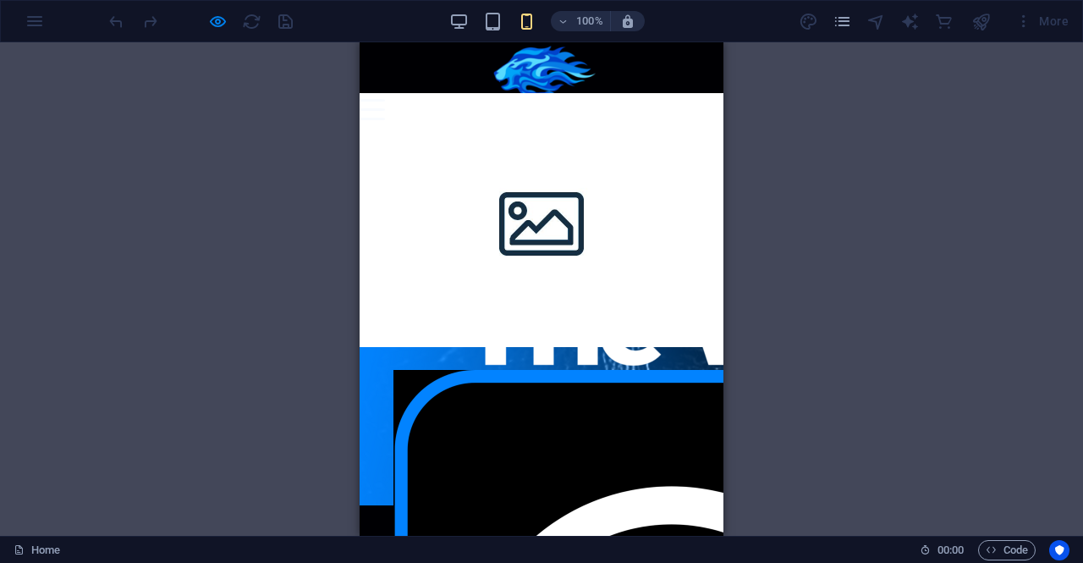
drag, startPoint x: 719, startPoint y: 118, endPoint x: 1108, endPoint y: 97, distance: 389.8
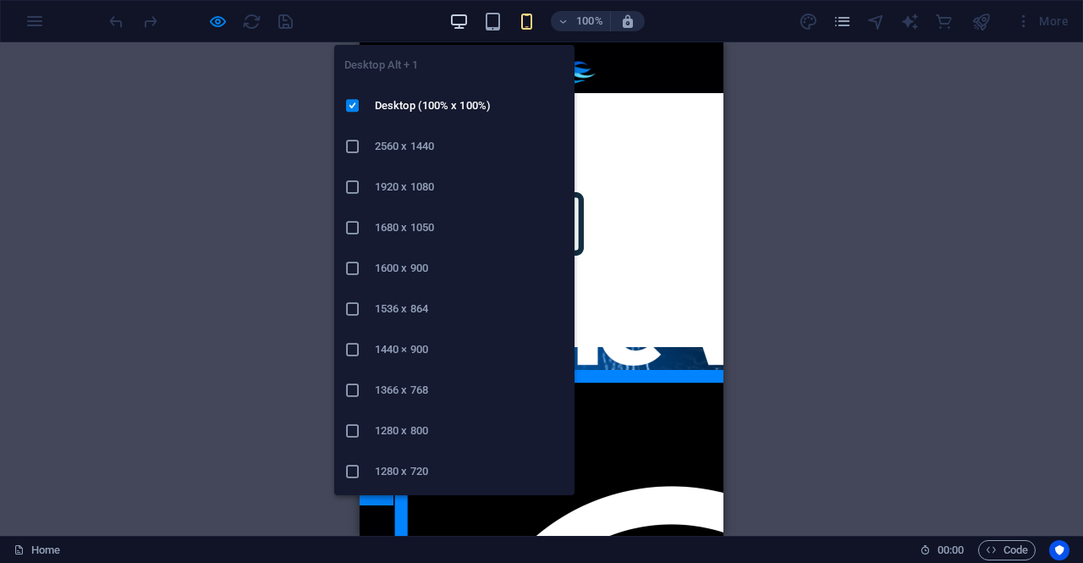
click at [459, 22] on icon "button" at bounding box center [458, 21] width 19 height 19
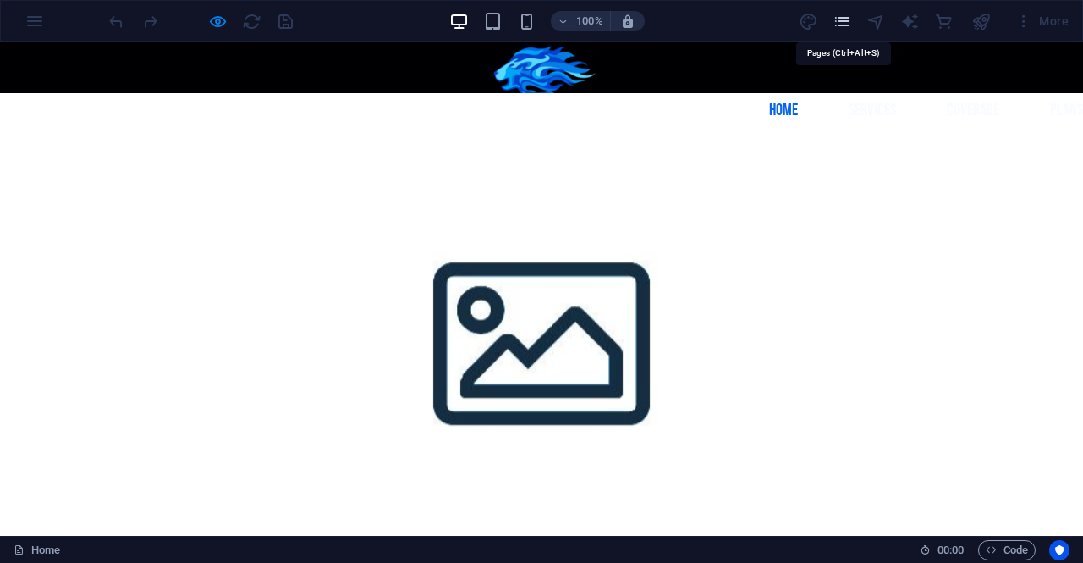
click at [840, 21] on icon "pages" at bounding box center [842, 21] width 19 height 19
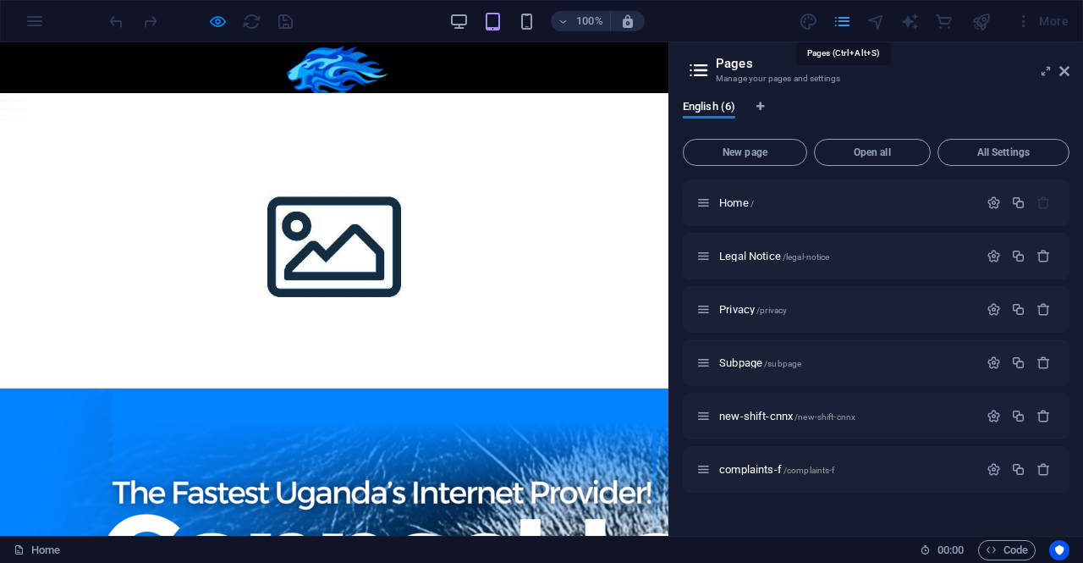
click at [840, 21] on icon "pages" at bounding box center [842, 21] width 19 height 19
click at [1064, 69] on icon at bounding box center [1065, 71] width 10 height 14
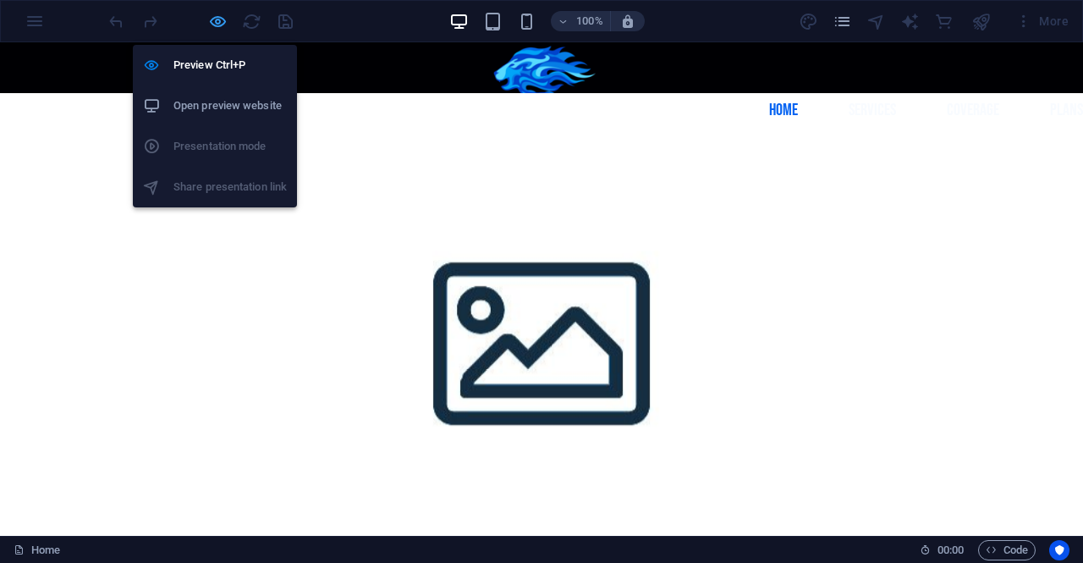
click at [218, 21] on icon "button" at bounding box center [217, 21] width 19 height 19
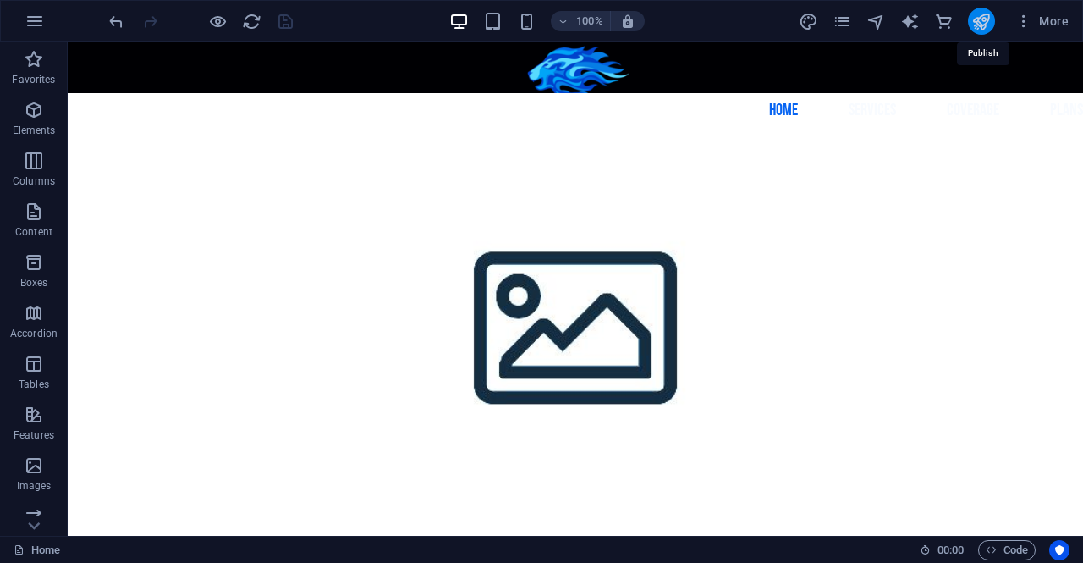
click at [985, 17] on icon "publish" at bounding box center [981, 21] width 19 height 19
